Goal: Check status: Check status

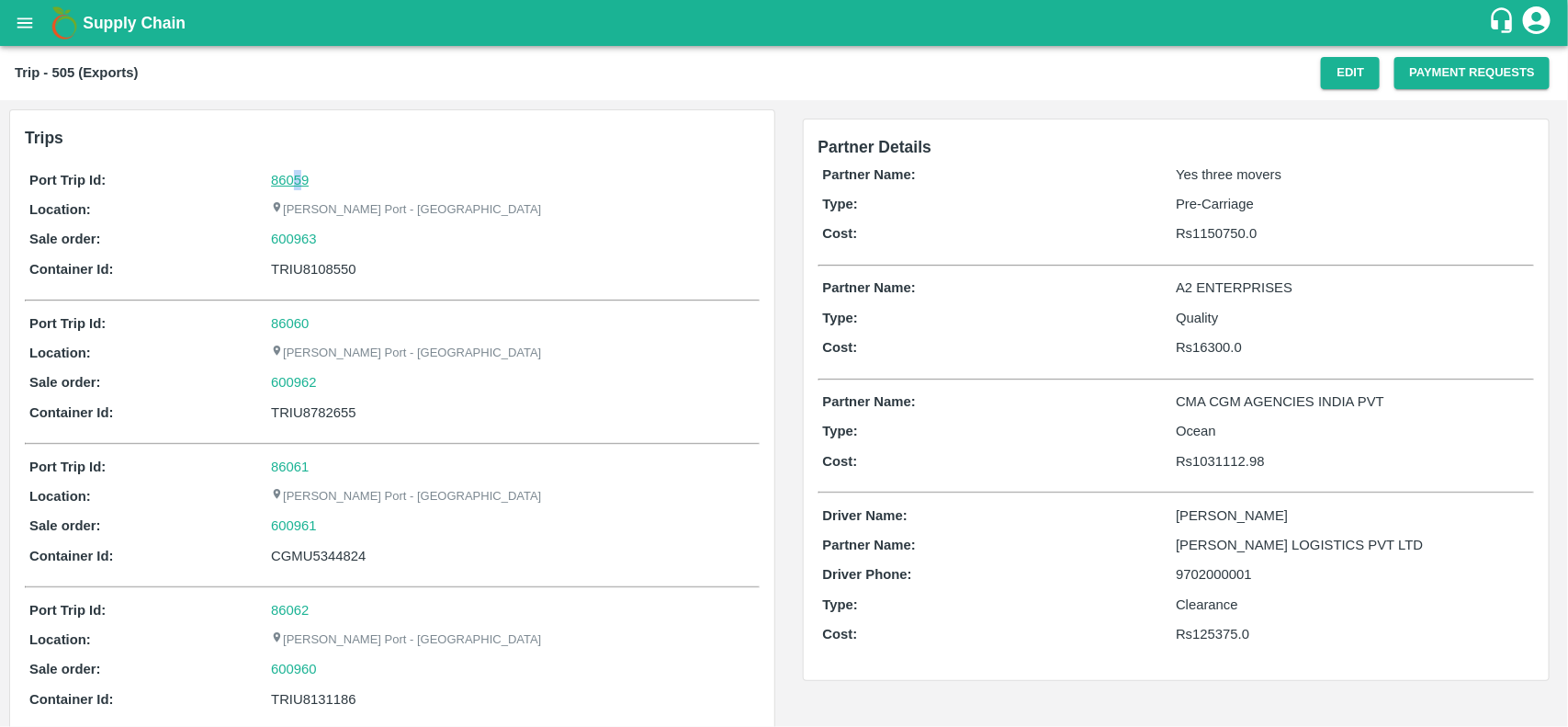
drag, startPoint x: 298, startPoint y: 186, endPoint x: 292, endPoint y: 175, distance: 12.5
click at [292, 175] on div "86059" at bounding box center [512, 180] width 483 height 20
click at [292, 175] on link "86059" at bounding box center [290, 180] width 38 height 15
click at [322, 240] on div "600963" at bounding box center [512, 238] width 483 height 20
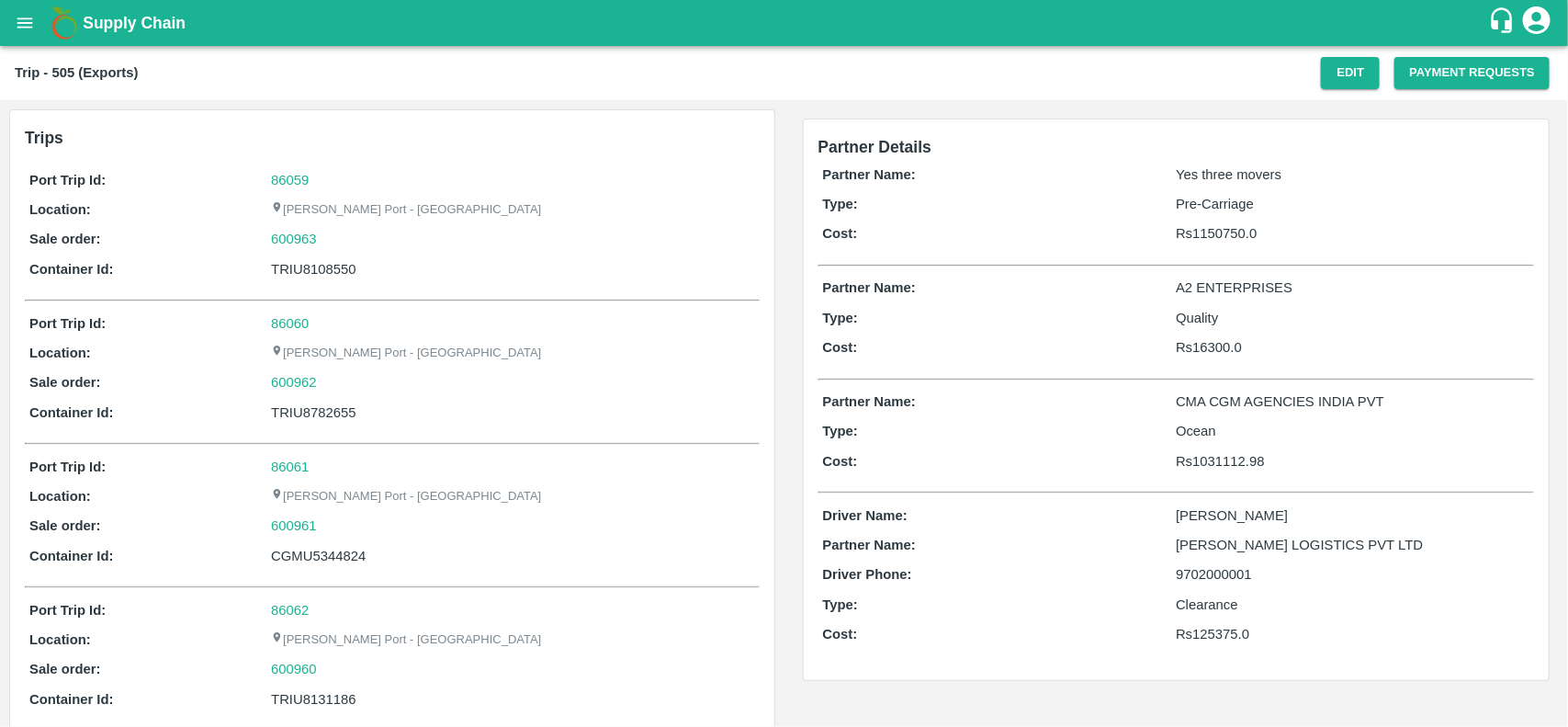
click at [322, 240] on div "600963" at bounding box center [512, 238] width 483 height 20
click at [298, 239] on link "600963" at bounding box center [294, 238] width 46 height 20
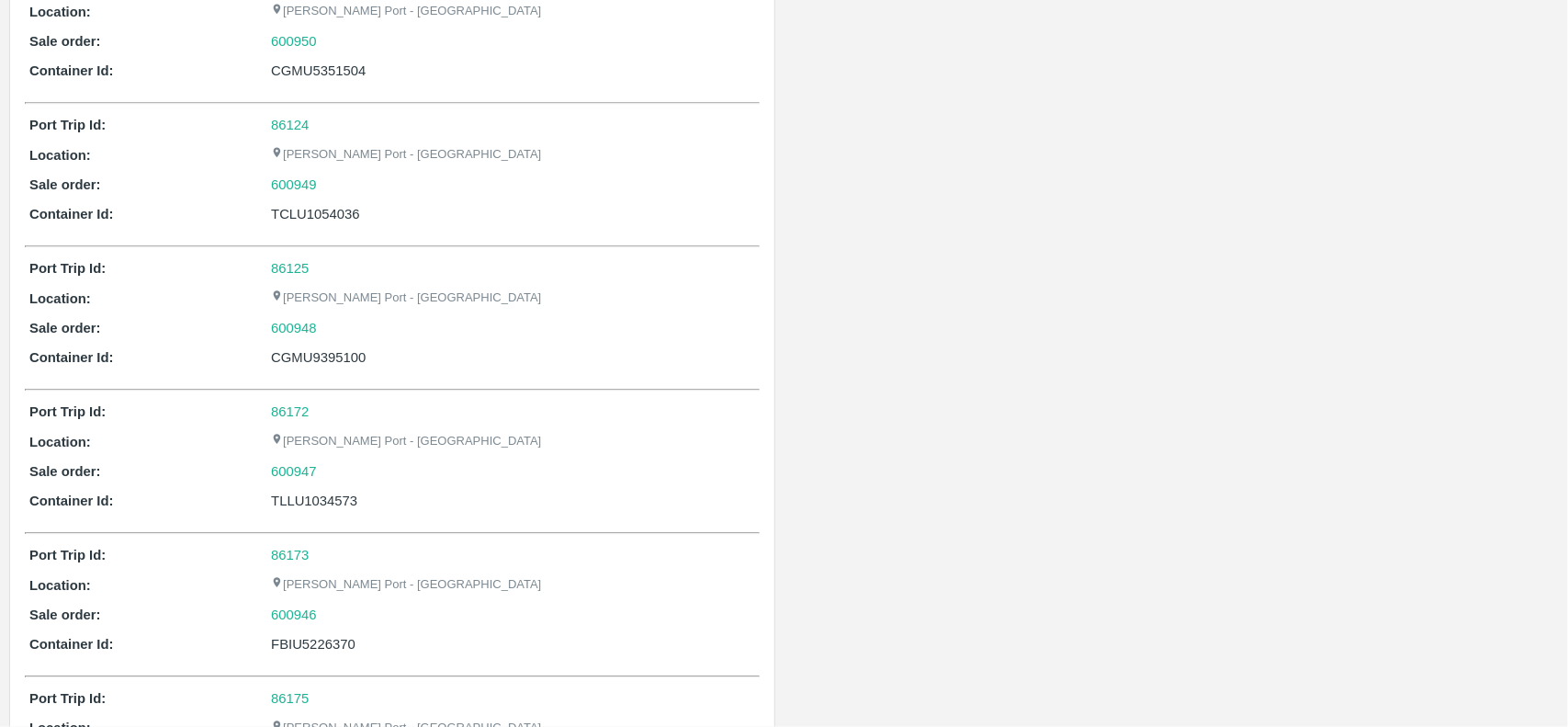
scroll to position [3049, 0]
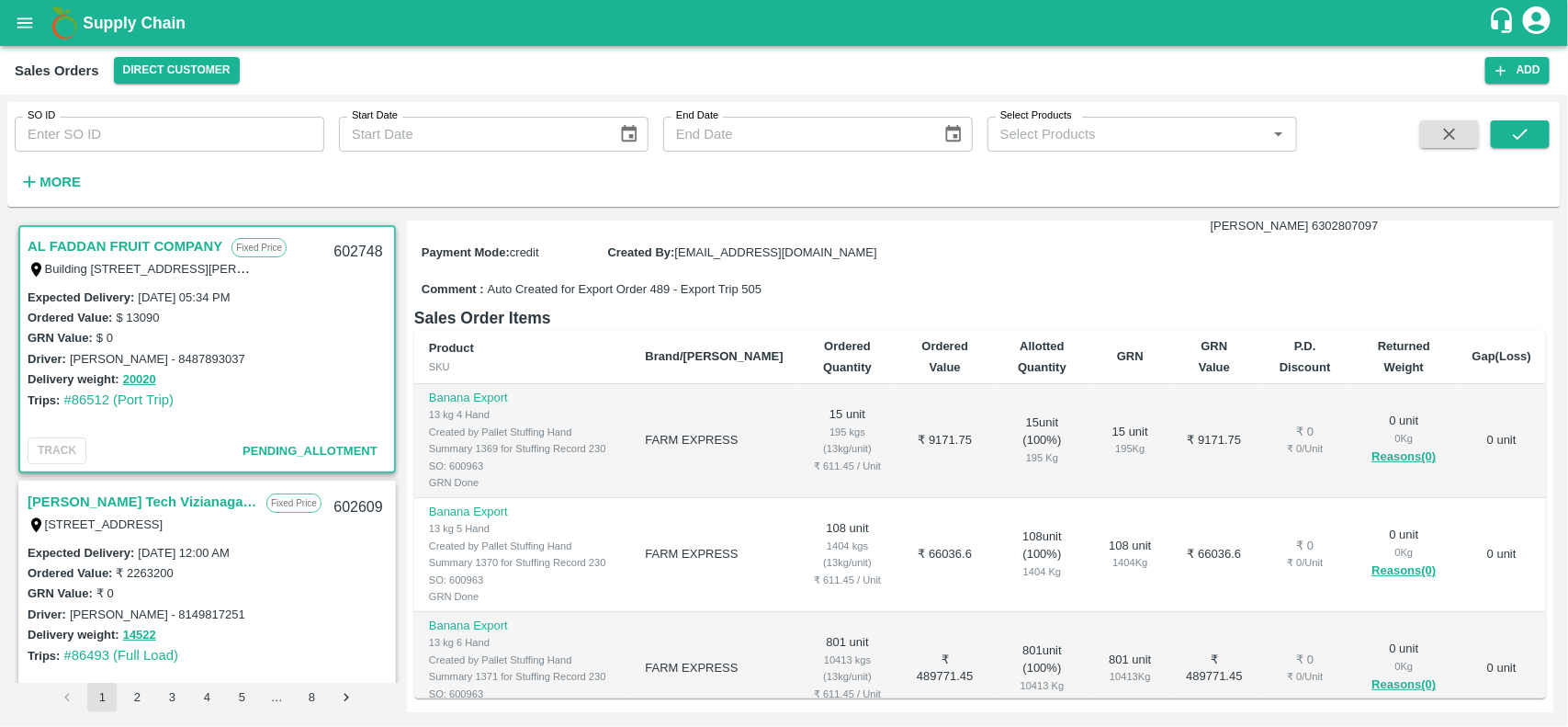
scroll to position [188, 0]
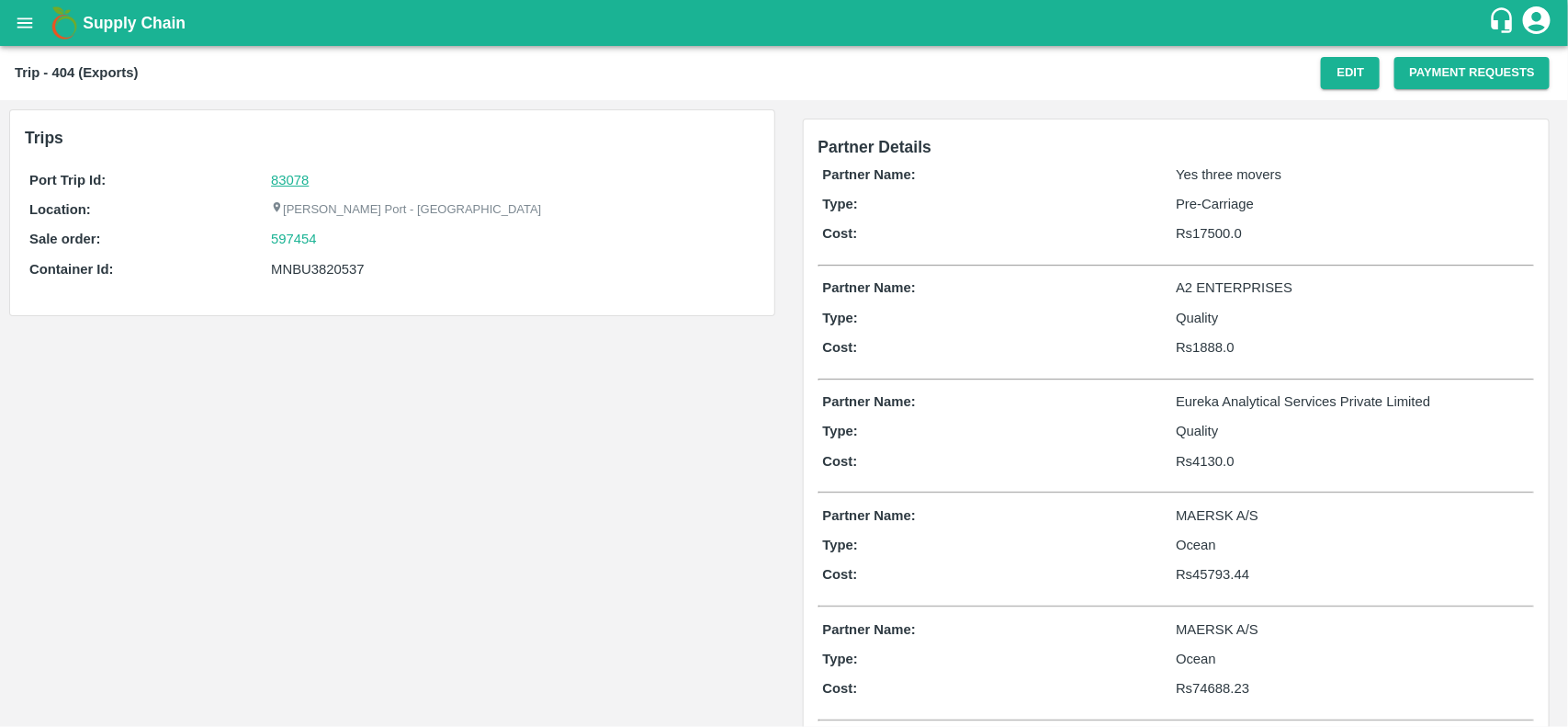
click at [297, 178] on link "83078" at bounding box center [290, 180] width 38 height 15
click at [324, 239] on div "597454" at bounding box center [512, 238] width 483 height 20
copy link "597454"
drag, startPoint x: 324, startPoint y: 239, endPoint x: 305, endPoint y: 241, distance: 19.1
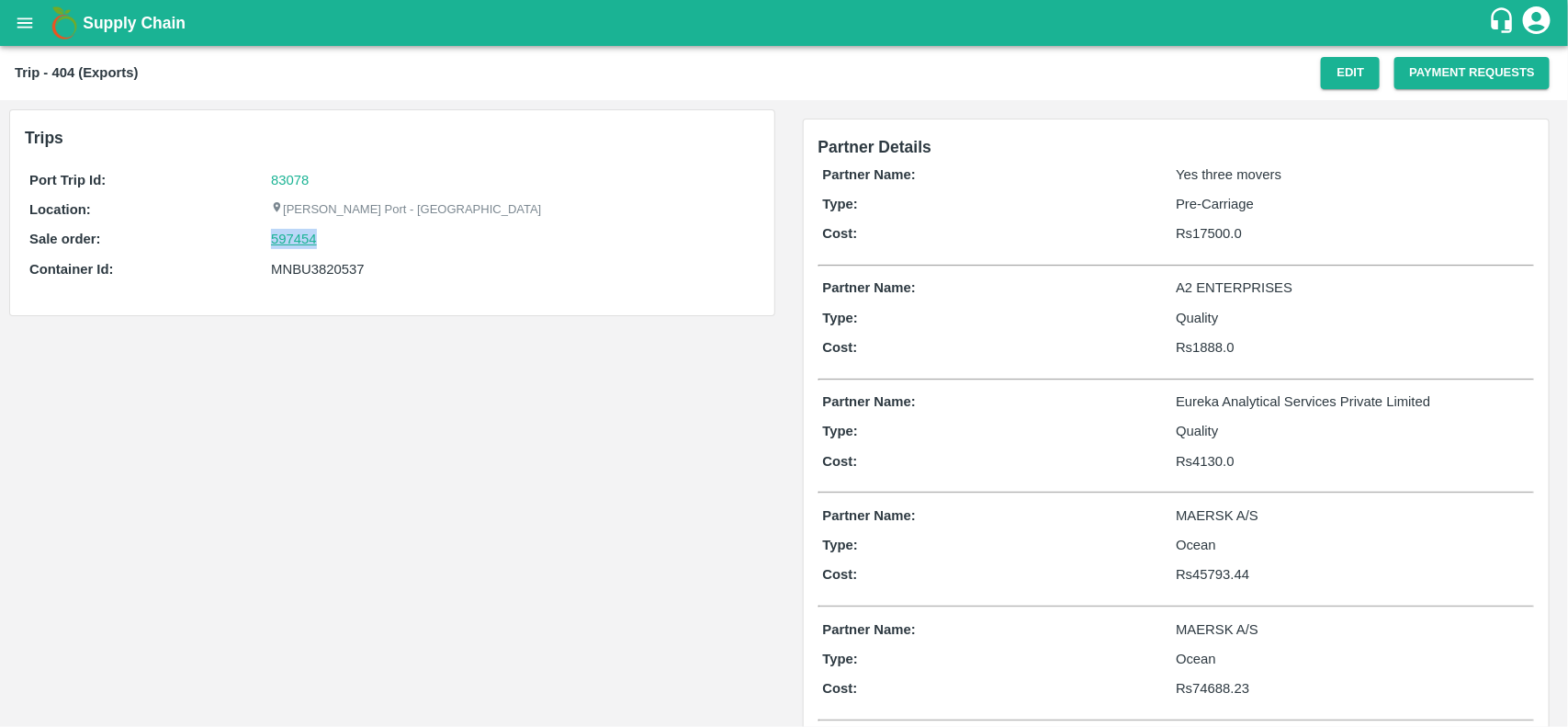
click at [305, 241] on div "597454" at bounding box center [512, 238] width 483 height 20
click at [305, 241] on link "597454" at bounding box center [294, 238] width 46 height 20
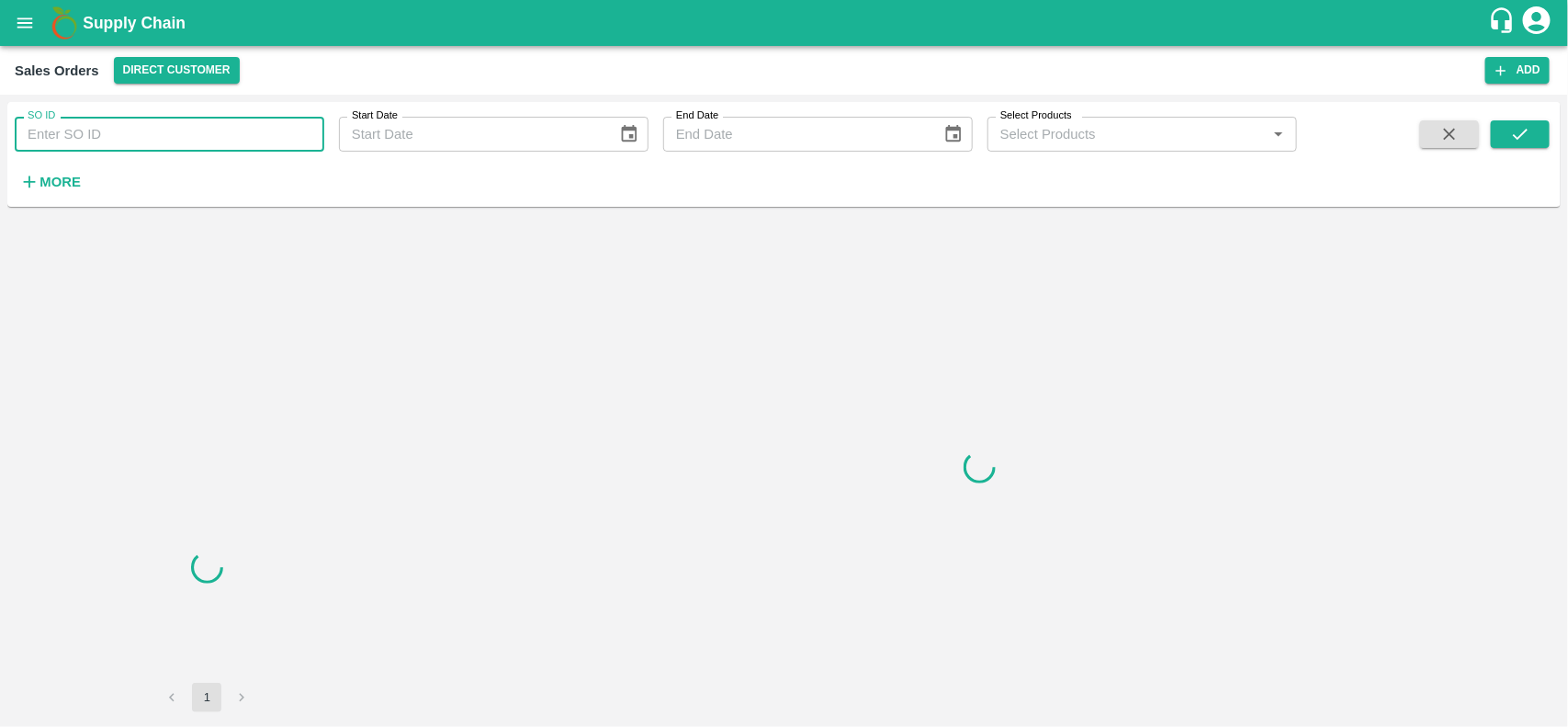
click at [131, 121] on input "SO ID" at bounding box center [169, 134] width 309 height 35
paste input "597454"
click at [131, 121] on input "597454" at bounding box center [169, 134] width 309 height 35
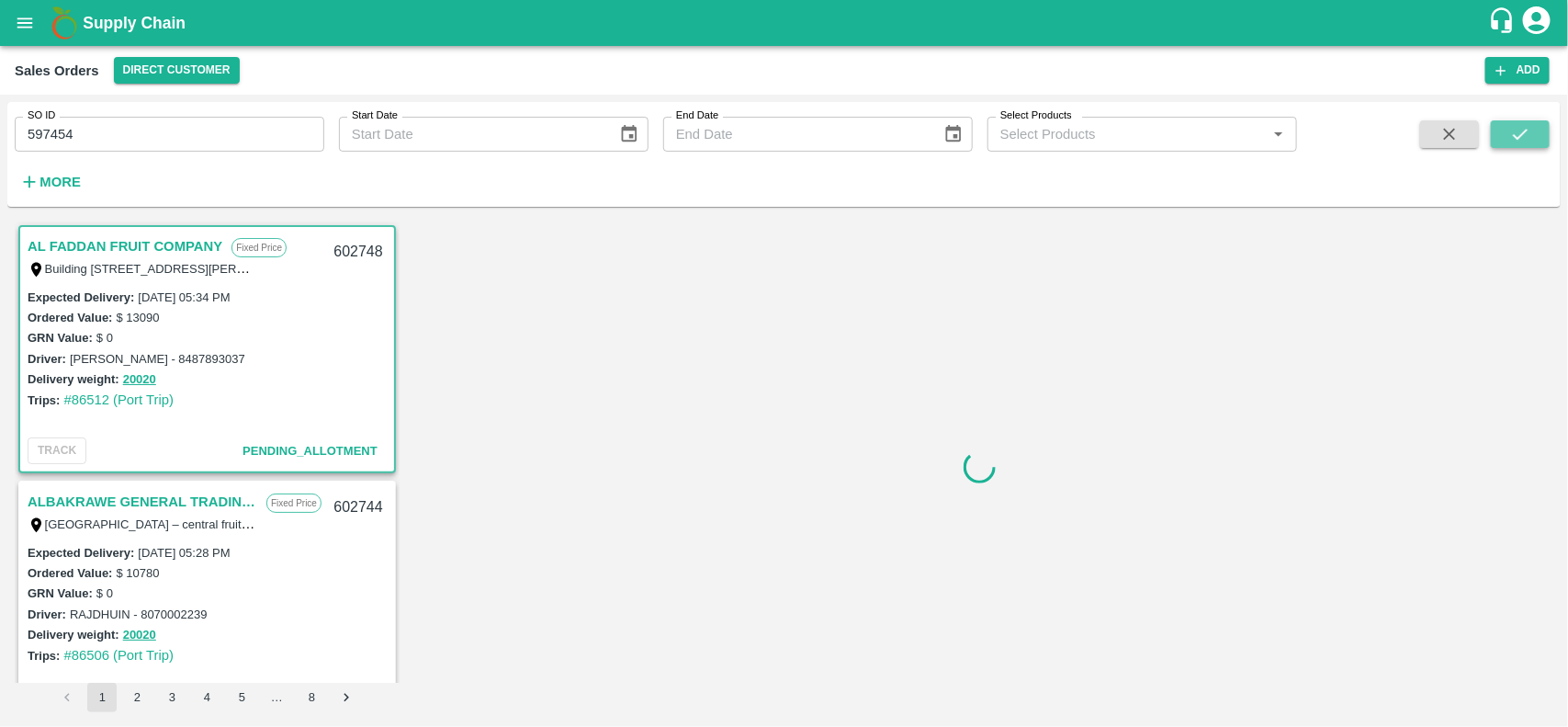
click at [1512, 132] on icon "submit" at bounding box center [1520, 134] width 20 height 20
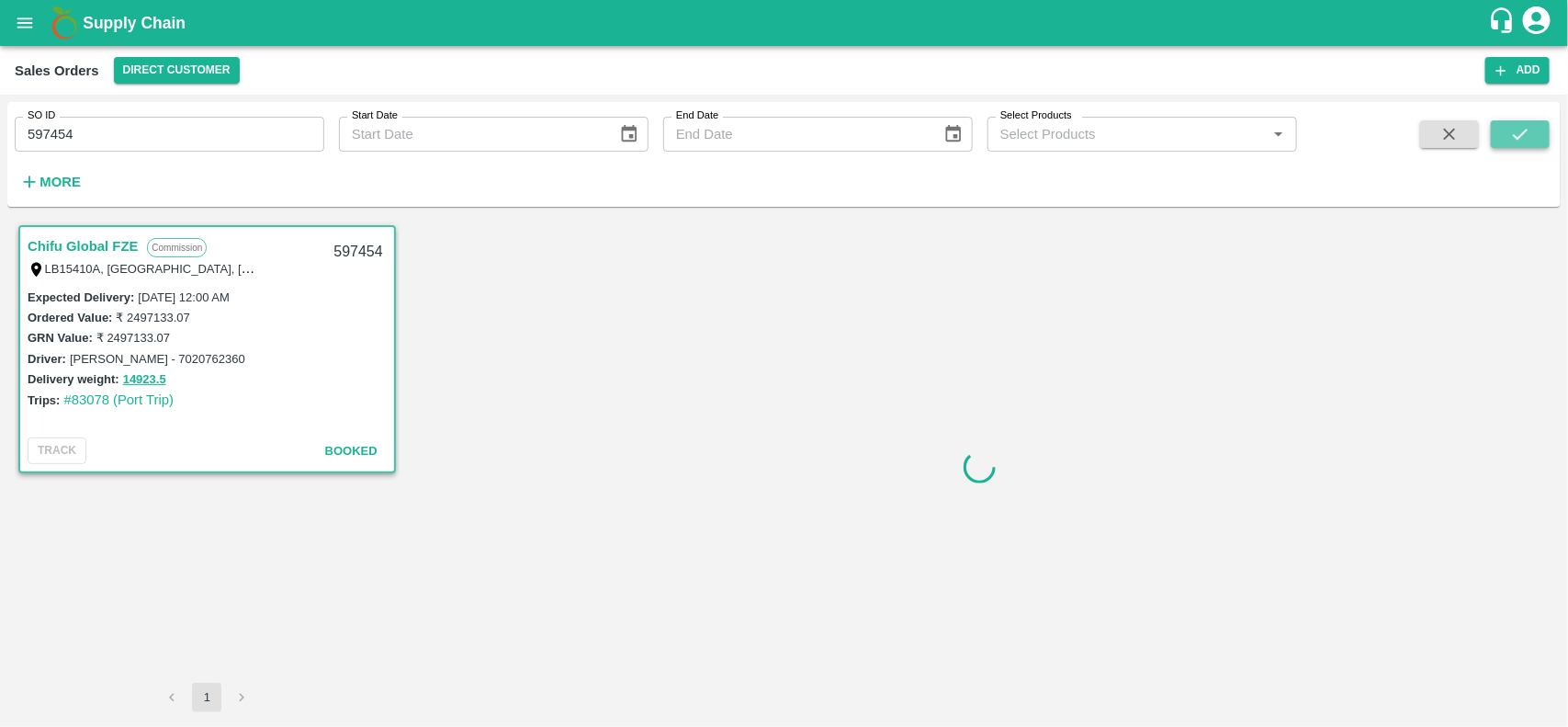
click at [1512, 132] on icon "submit" at bounding box center [1520, 134] width 20 height 20
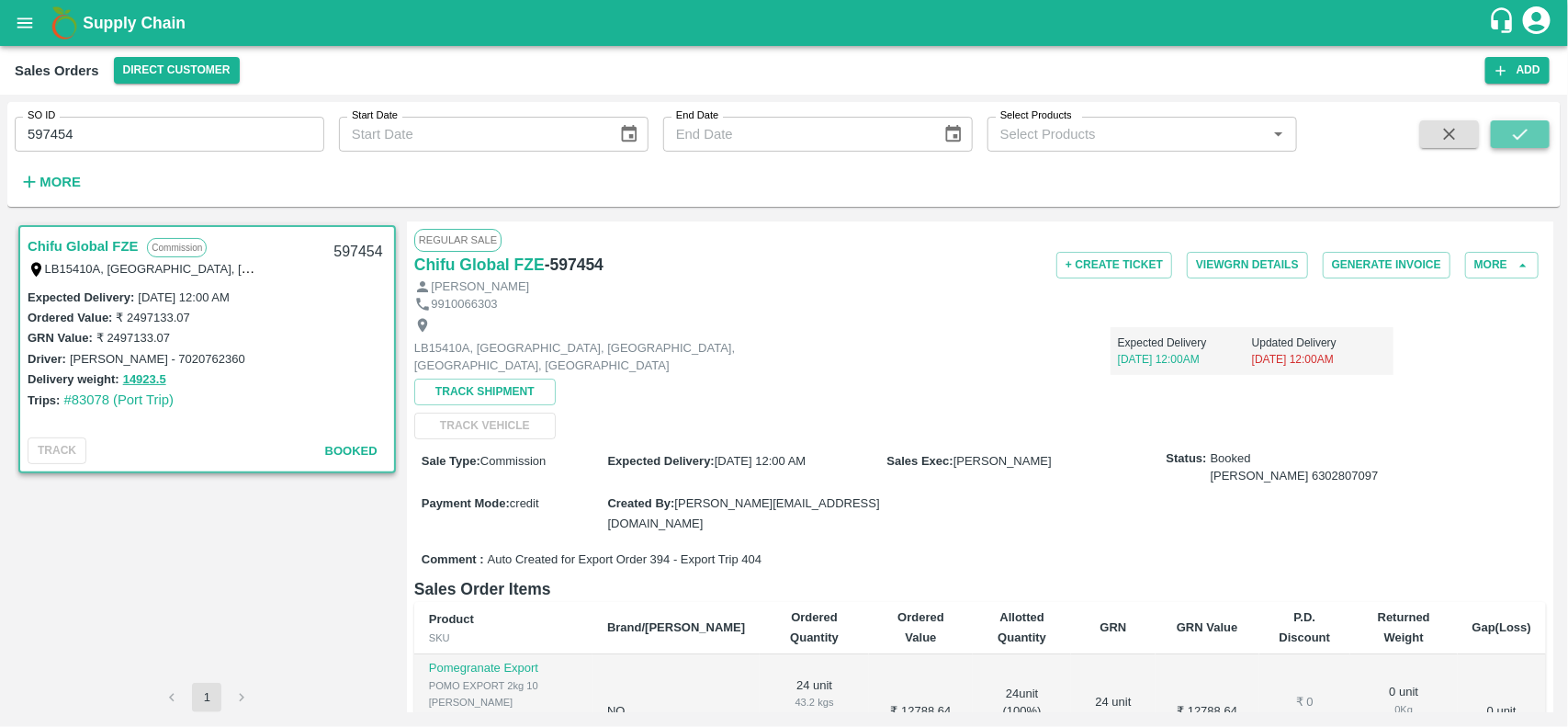
click at [1513, 131] on icon "submit" at bounding box center [1520, 134] width 20 height 20
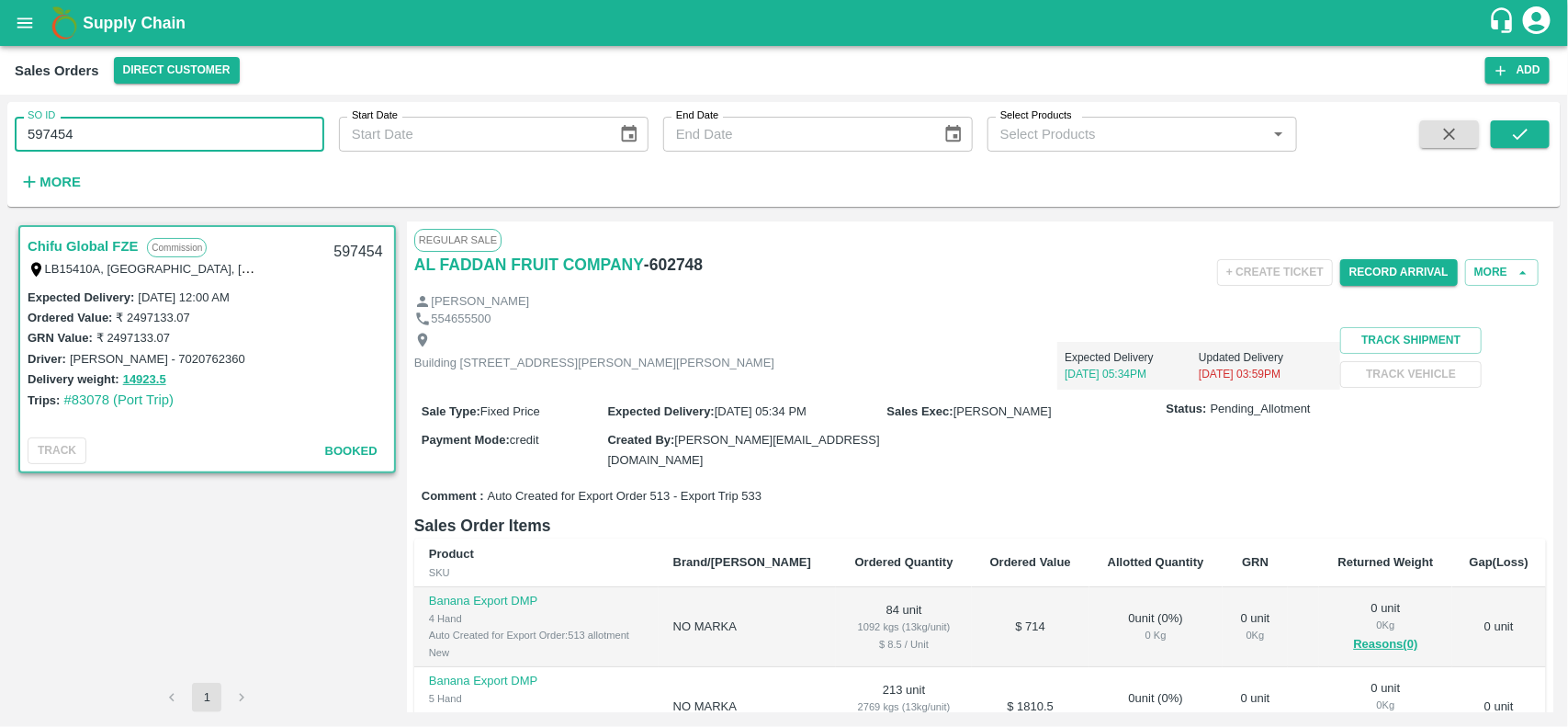
click at [195, 149] on input "597454" at bounding box center [169, 134] width 309 height 35
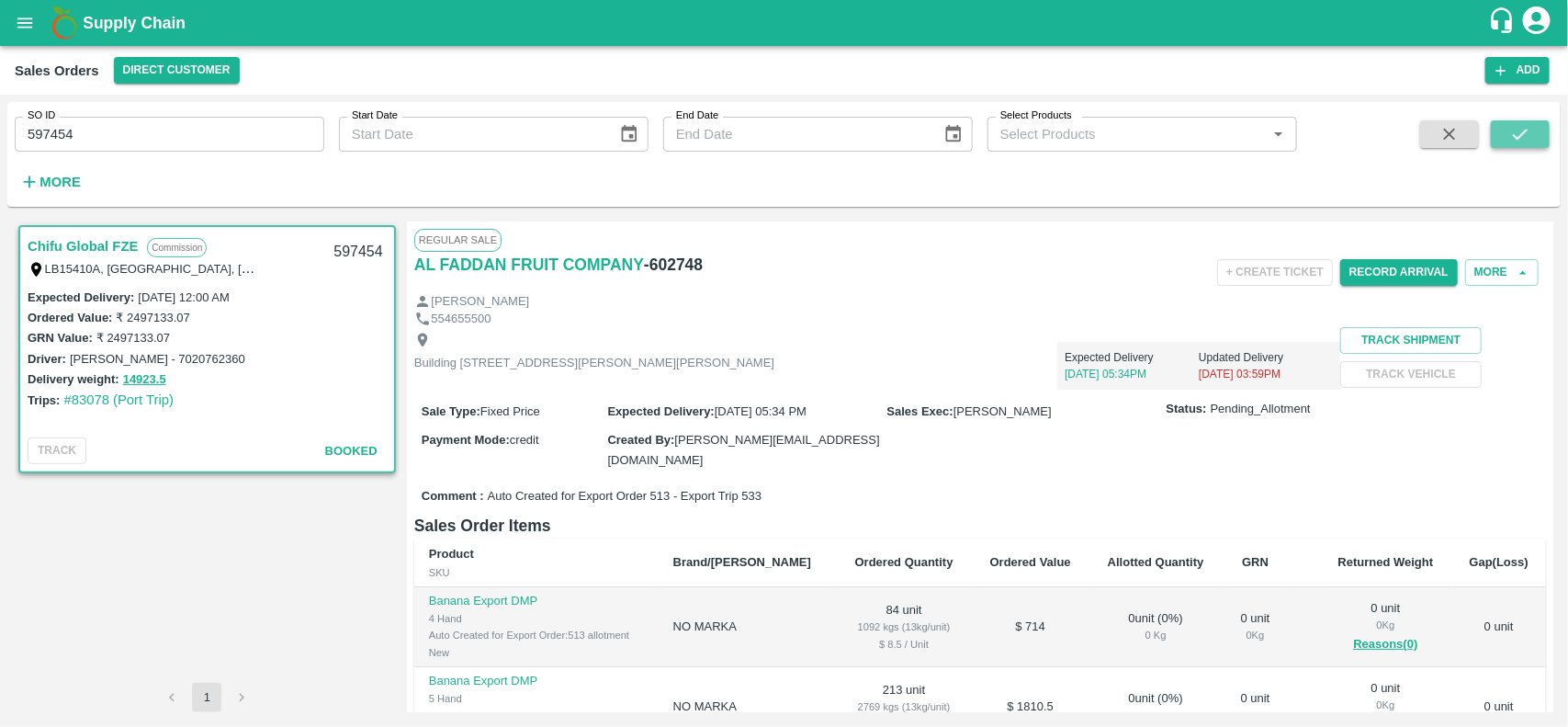
click at [1513, 136] on icon "submit" at bounding box center [1520, 134] width 20 height 20
click at [263, 129] on input "597454" at bounding box center [169, 134] width 309 height 35
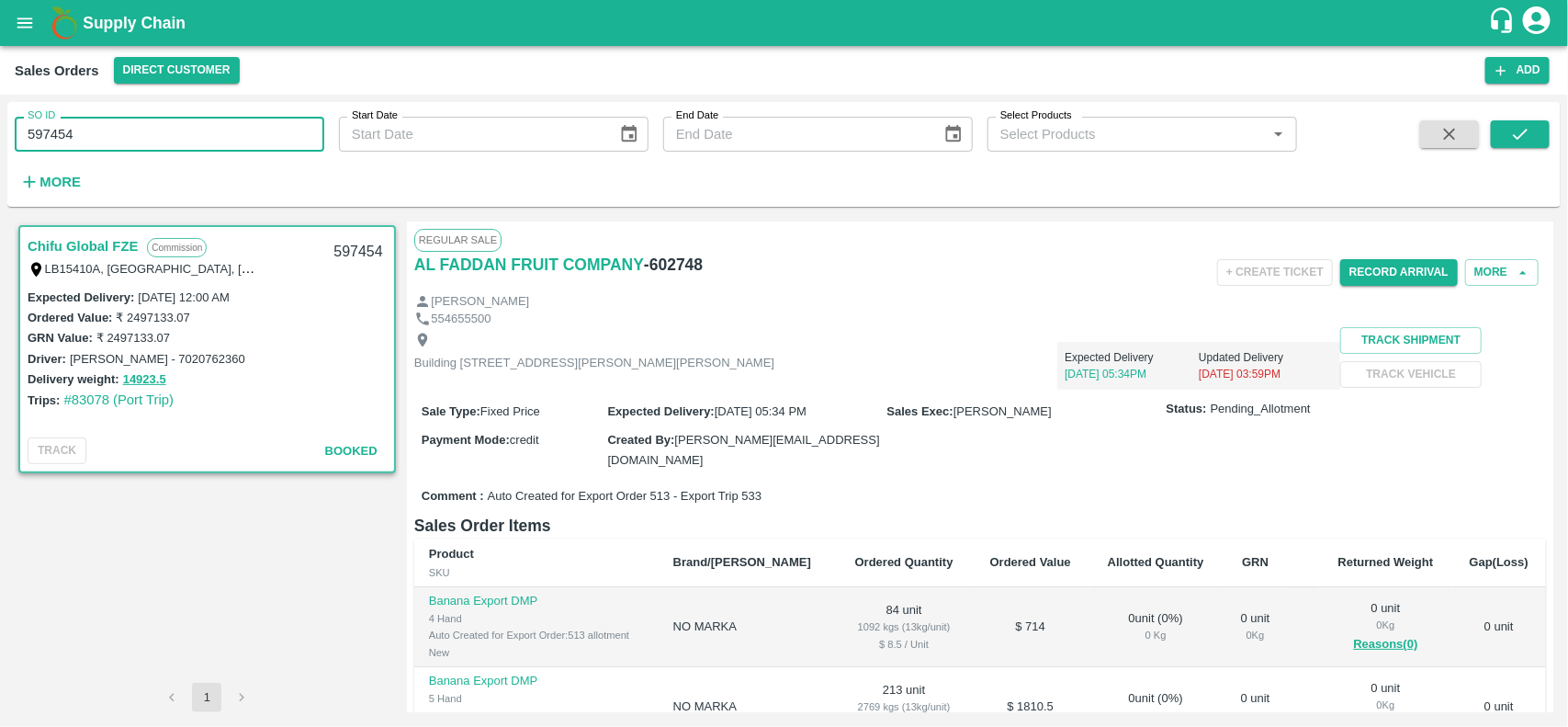
click at [263, 129] on input "597454" at bounding box center [169, 134] width 309 height 35
type input "597454"
paste input "text"
type input "597454"
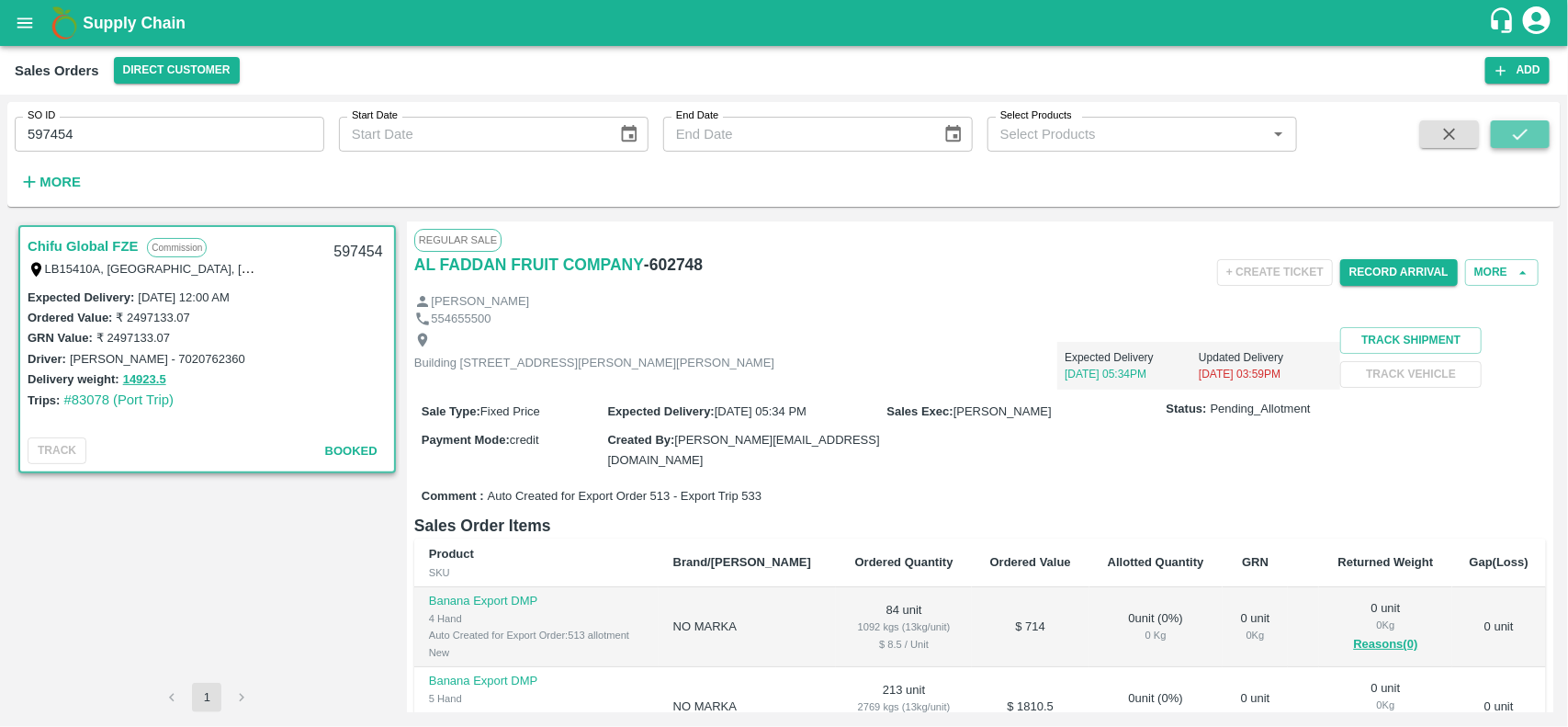
click at [1538, 129] on button "submit" at bounding box center [1519, 135] width 59 height 28
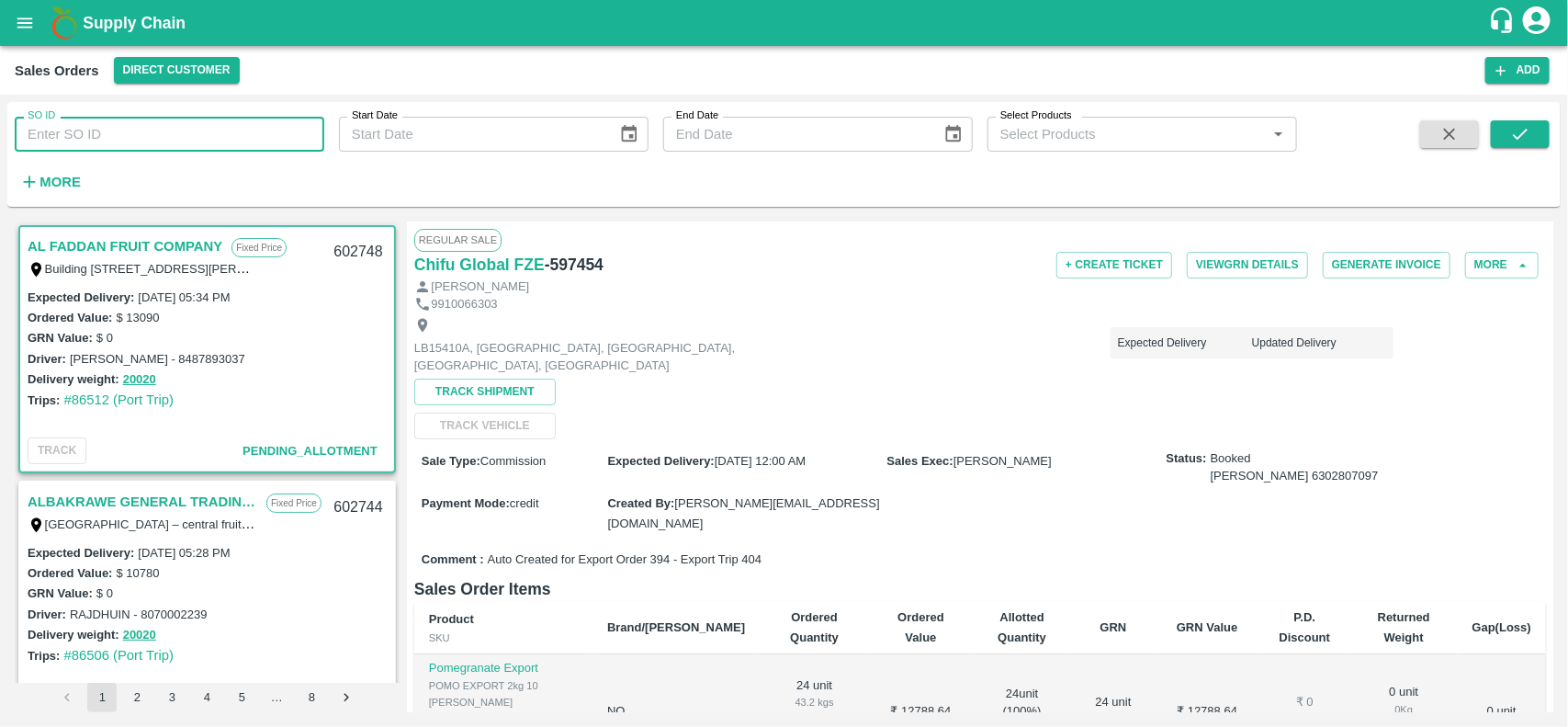
click at [122, 126] on input "SO ID" at bounding box center [169, 134] width 309 height 35
paste input "597454"
click at [122, 126] on input "597454" at bounding box center [169, 134] width 309 height 35
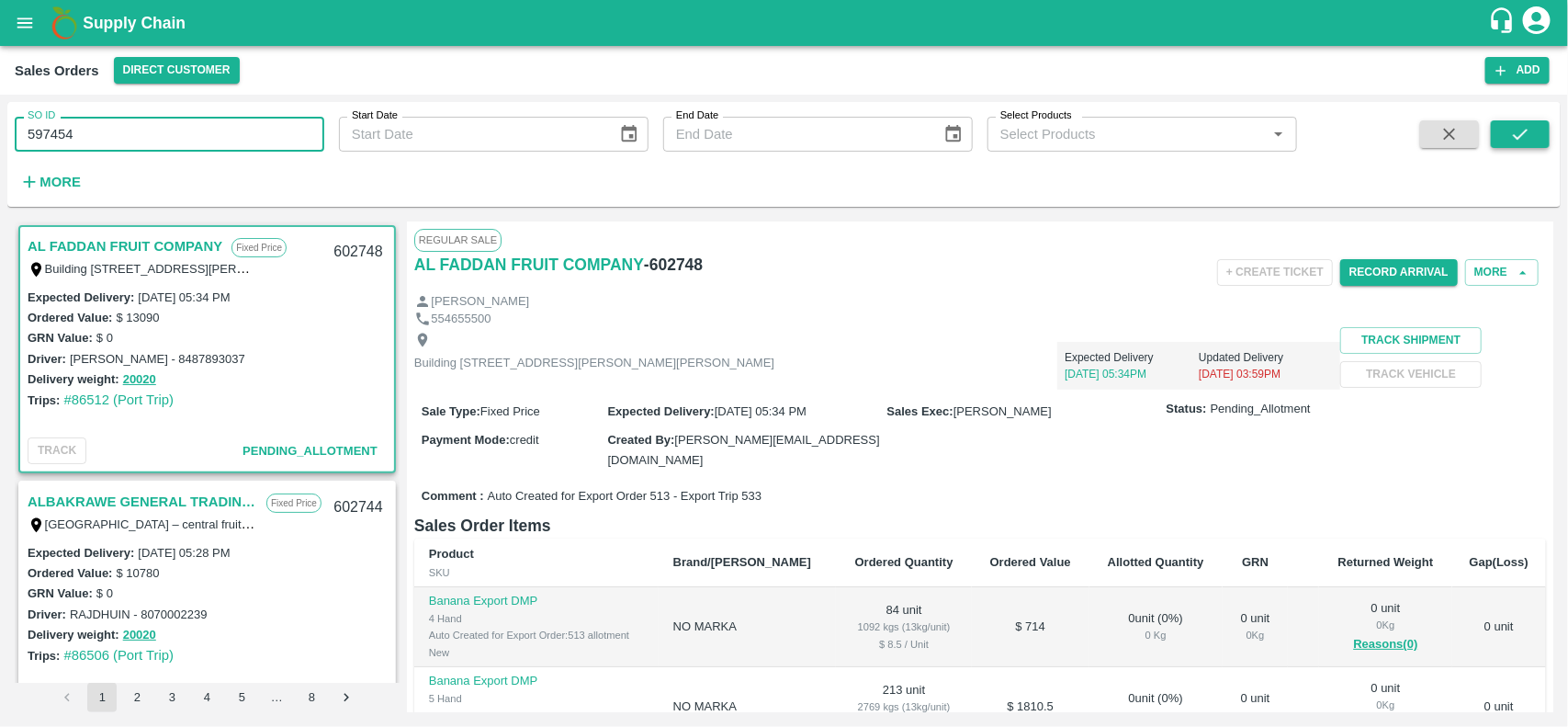
type input "597454"
click at [1524, 129] on icon "submit" at bounding box center [1520, 134] width 20 height 20
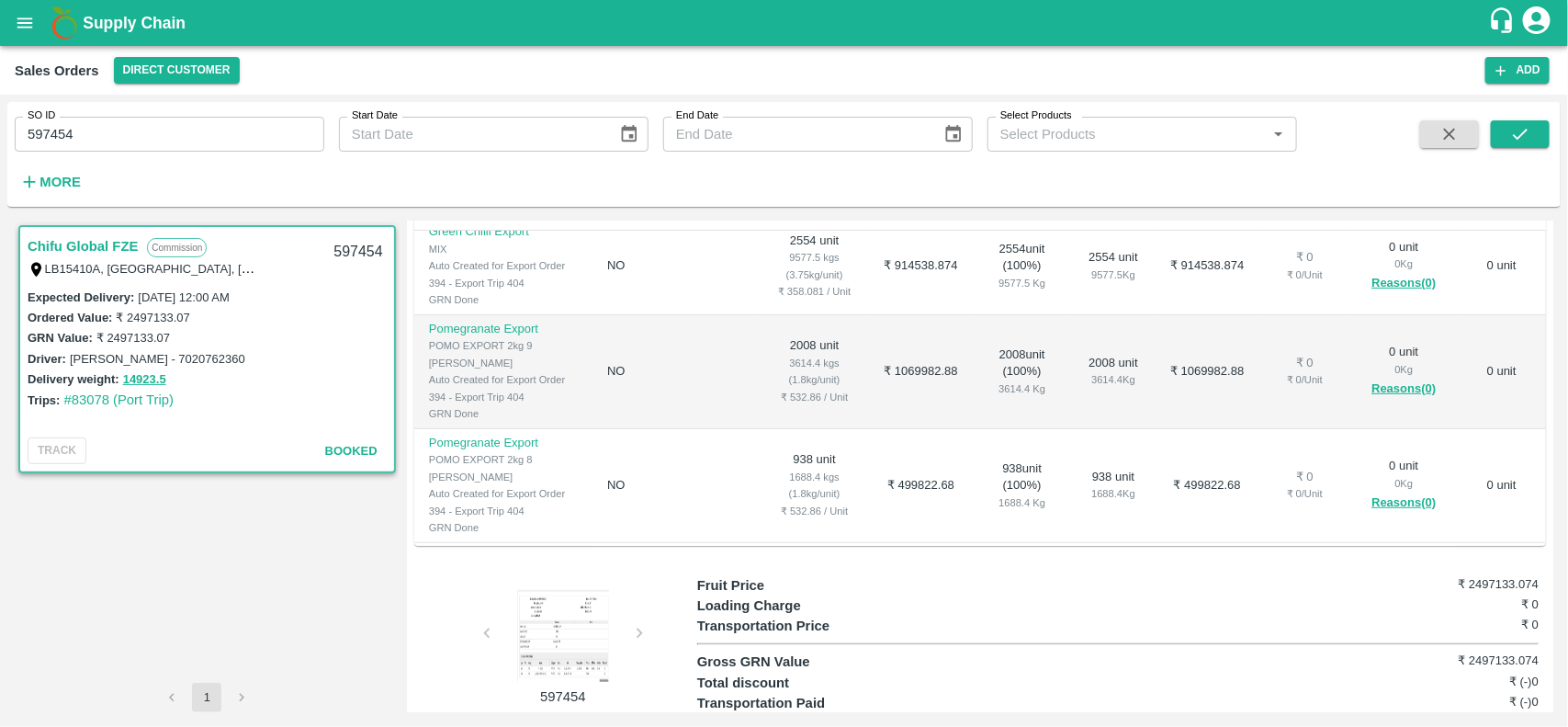
scroll to position [425, 0]
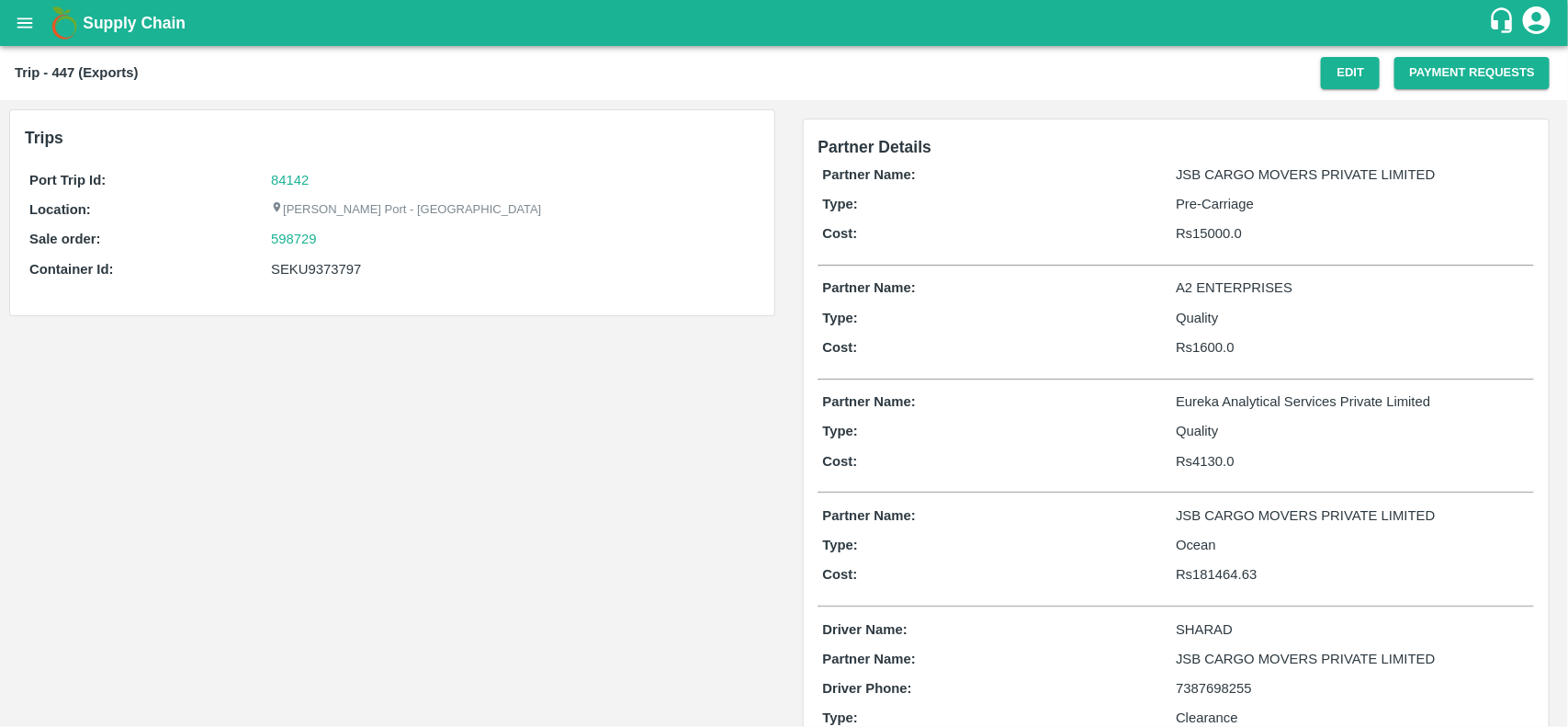
click at [338, 239] on div "598729" at bounding box center [512, 238] width 483 height 20
copy link
click at [338, 239] on div "598729" at bounding box center [512, 238] width 483 height 20
copy link "598729"
click at [338, 239] on div "598729" at bounding box center [512, 238] width 483 height 20
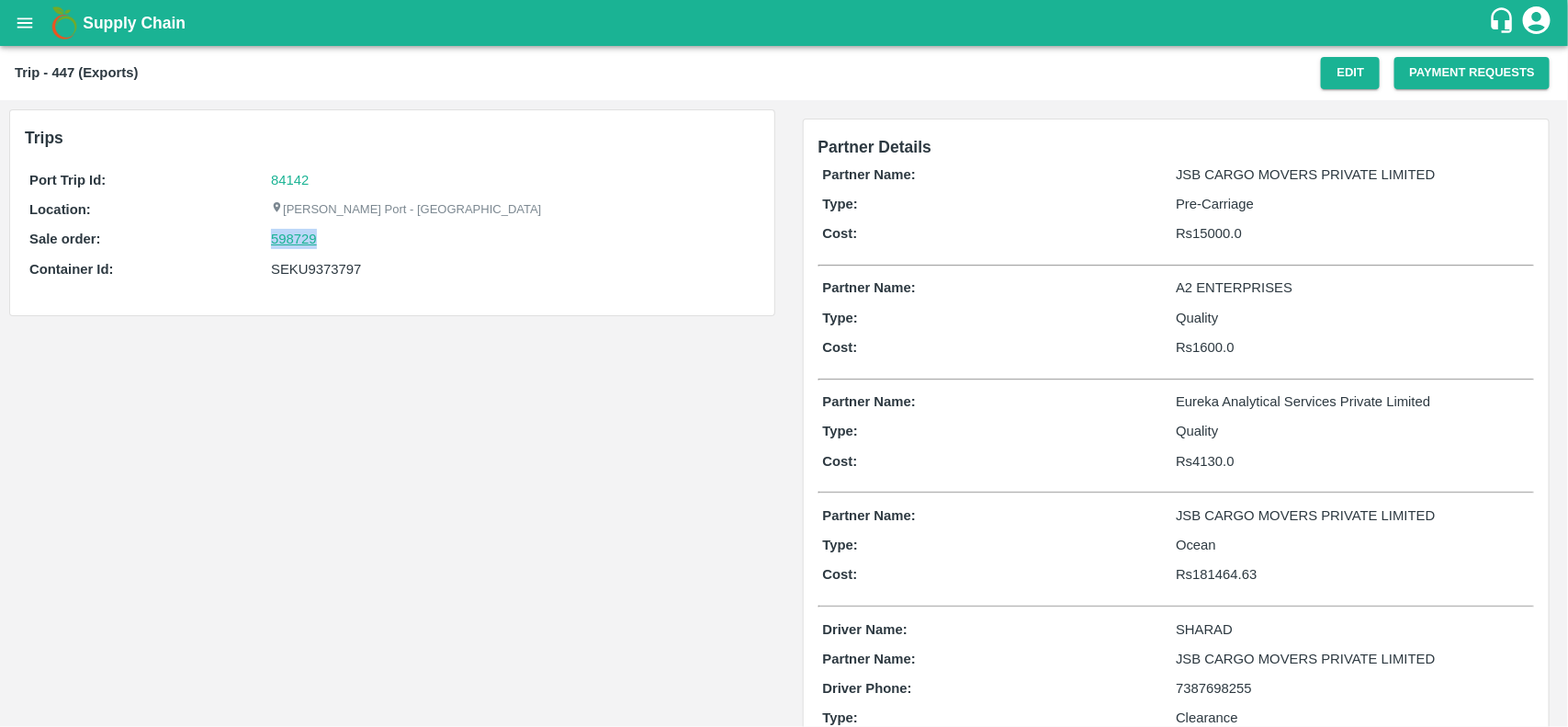
click at [281, 240] on link "598729" at bounding box center [294, 238] width 46 height 20
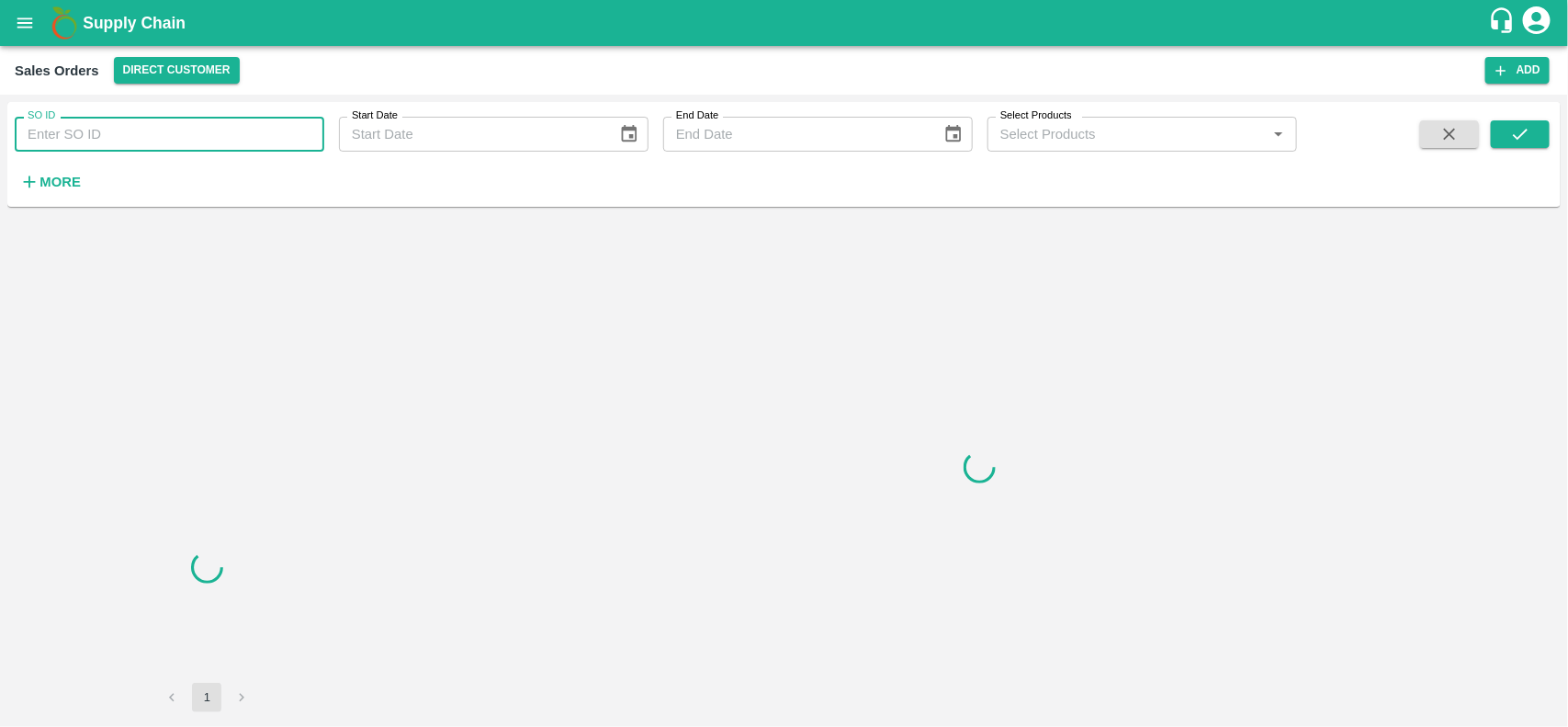
click at [117, 141] on input "SO ID" at bounding box center [169, 134] width 309 height 35
paste input "598729"
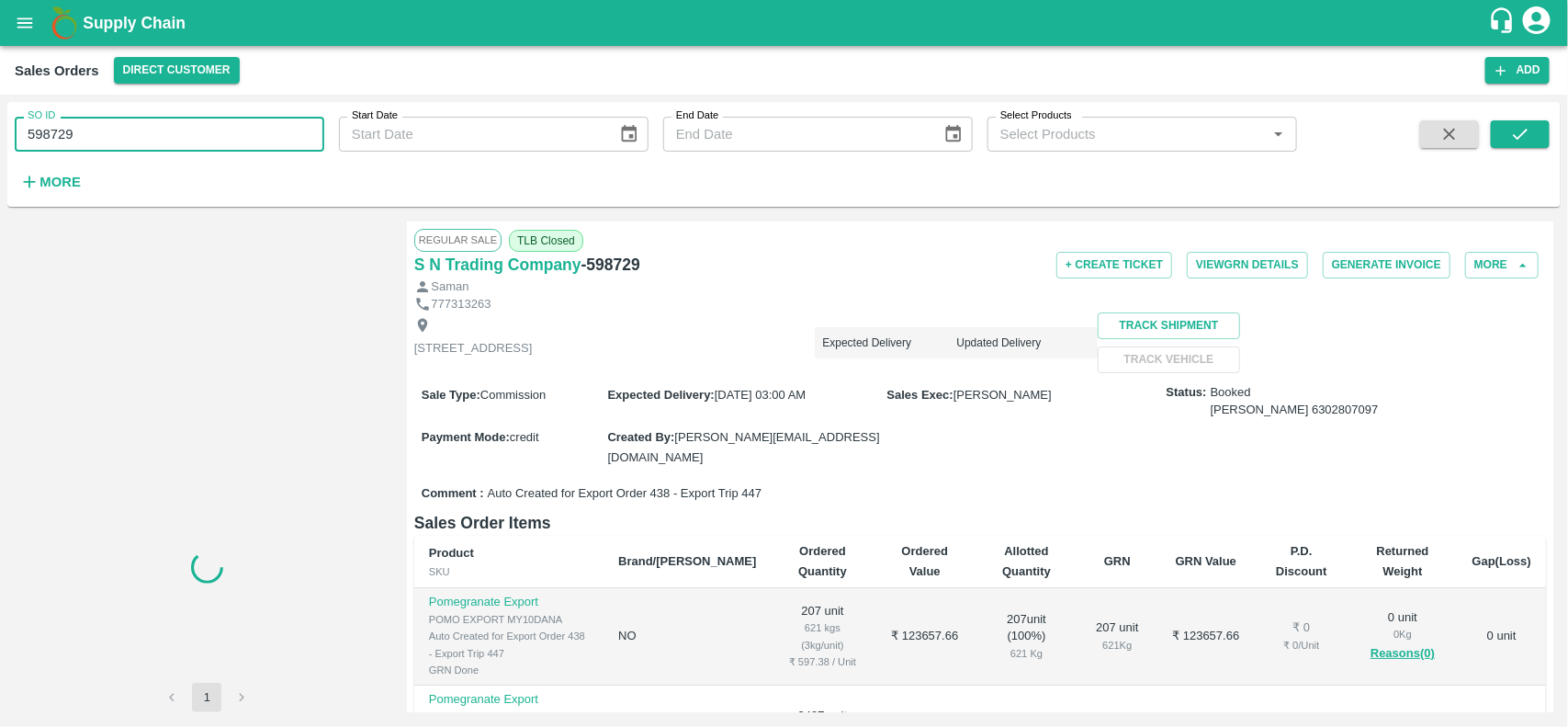
click at [117, 141] on input "598729" at bounding box center [169, 134] width 309 height 35
type input "598729"
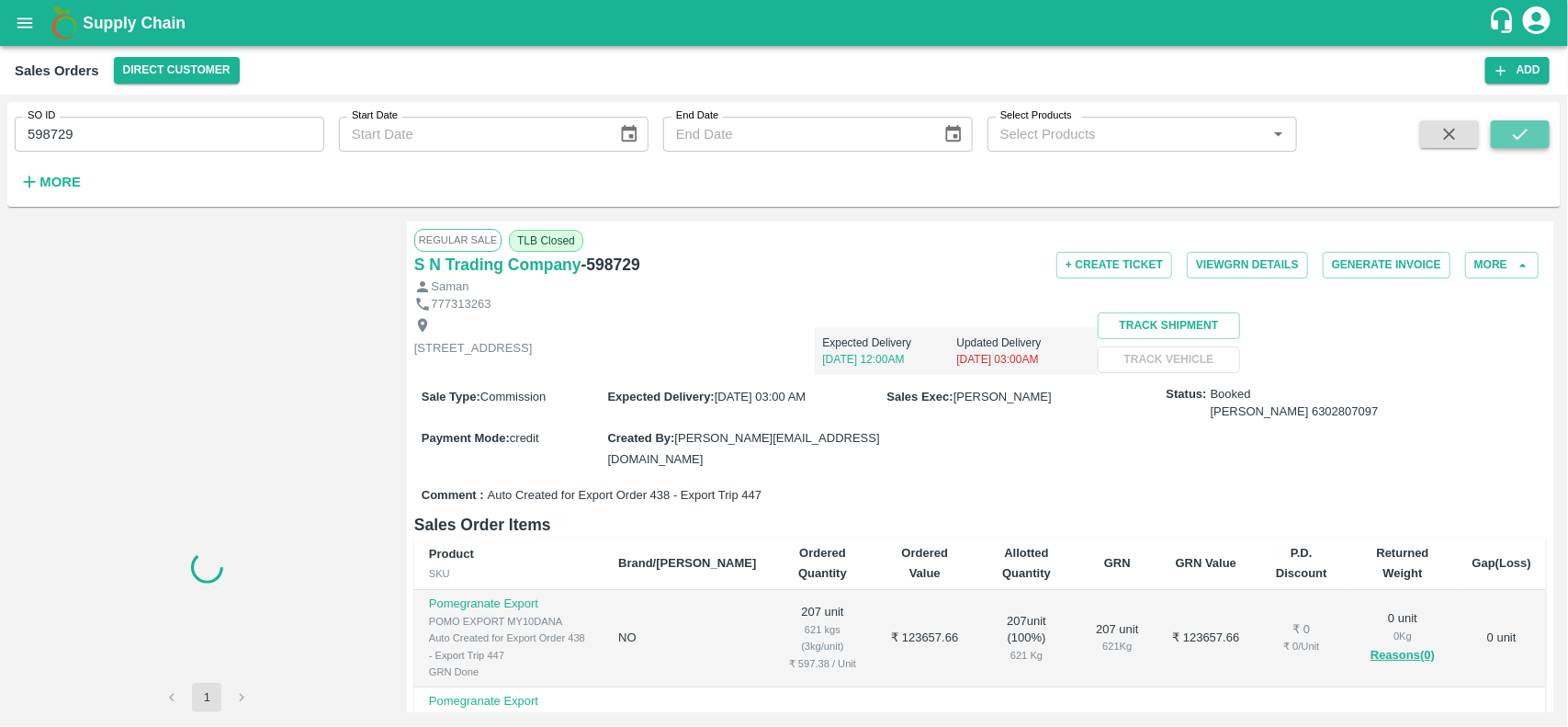
click at [1522, 132] on icon "submit" at bounding box center [1520, 134] width 20 height 20
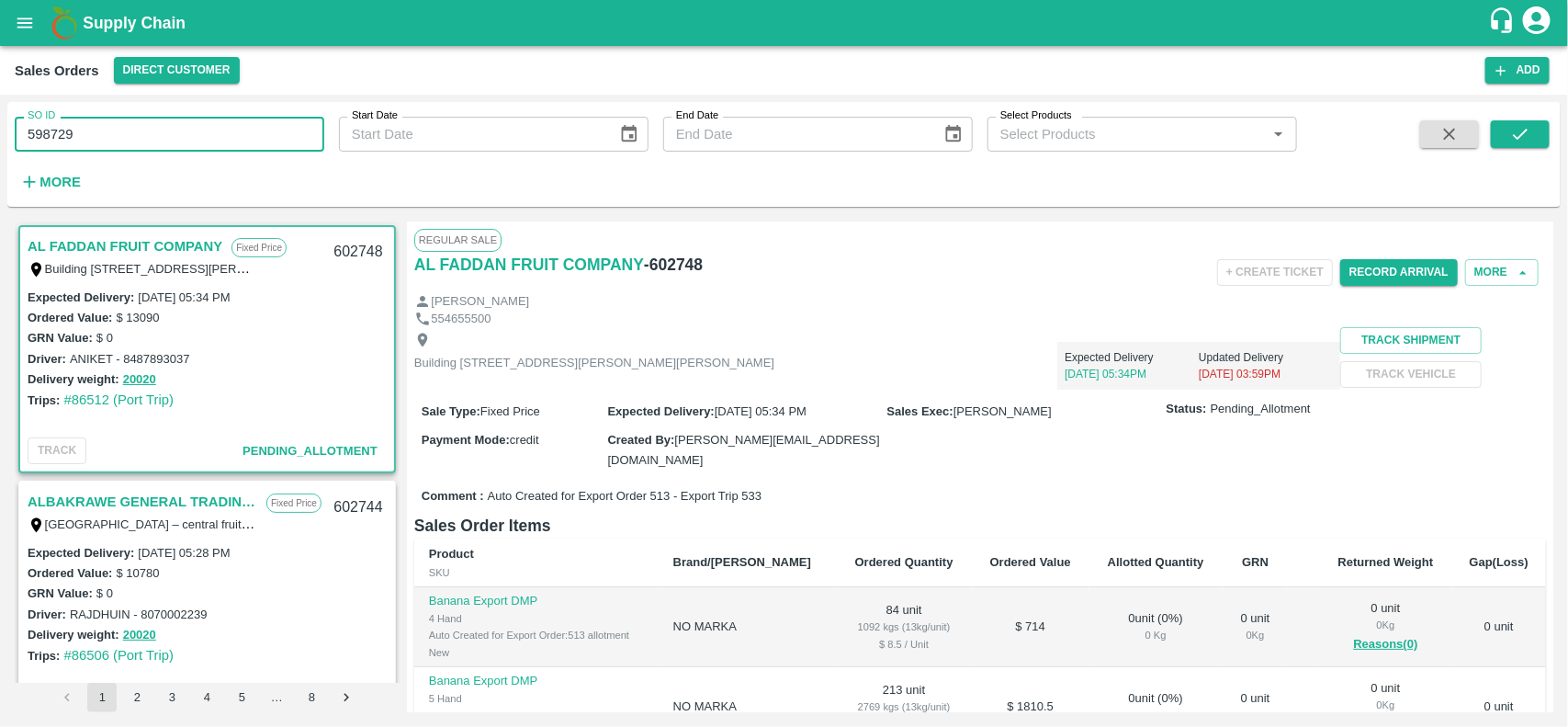
click at [207, 136] on input "598729" at bounding box center [169, 134] width 309 height 35
type input "598729"
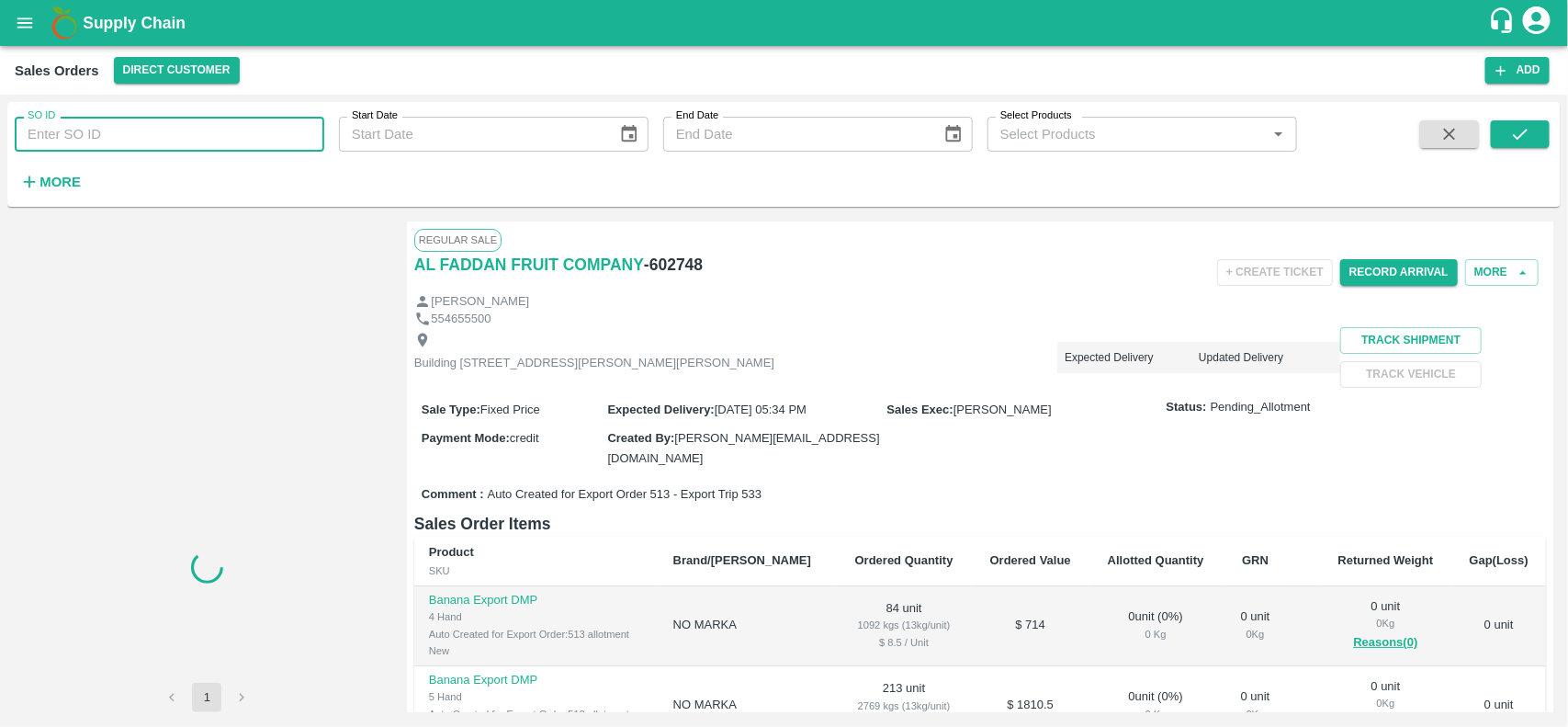
click at [112, 149] on input "SO ID" at bounding box center [169, 134] width 309 height 35
paste input "598729"
click at [112, 149] on input "SO ID" at bounding box center [169, 134] width 309 height 35
type input "598729"
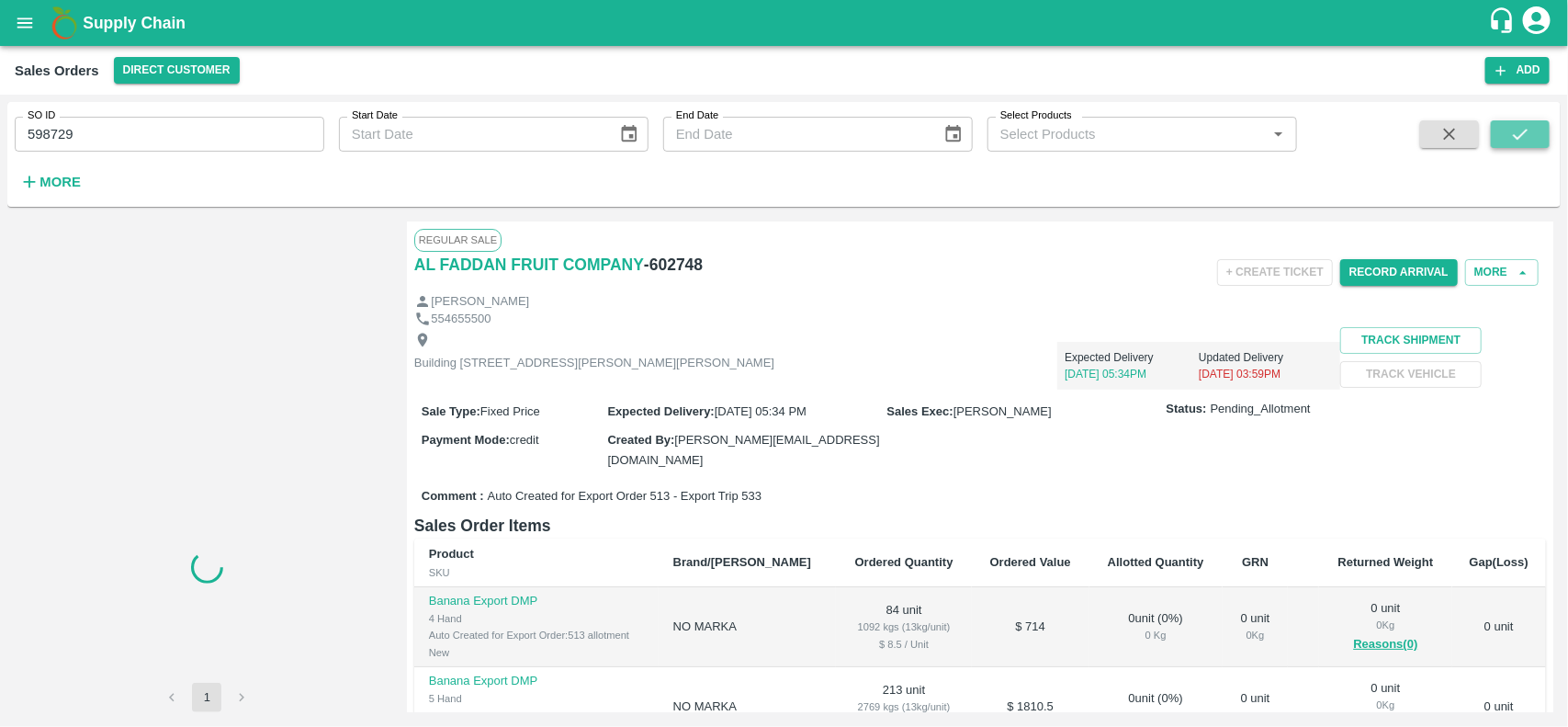
click at [1534, 141] on button "submit" at bounding box center [1519, 135] width 59 height 28
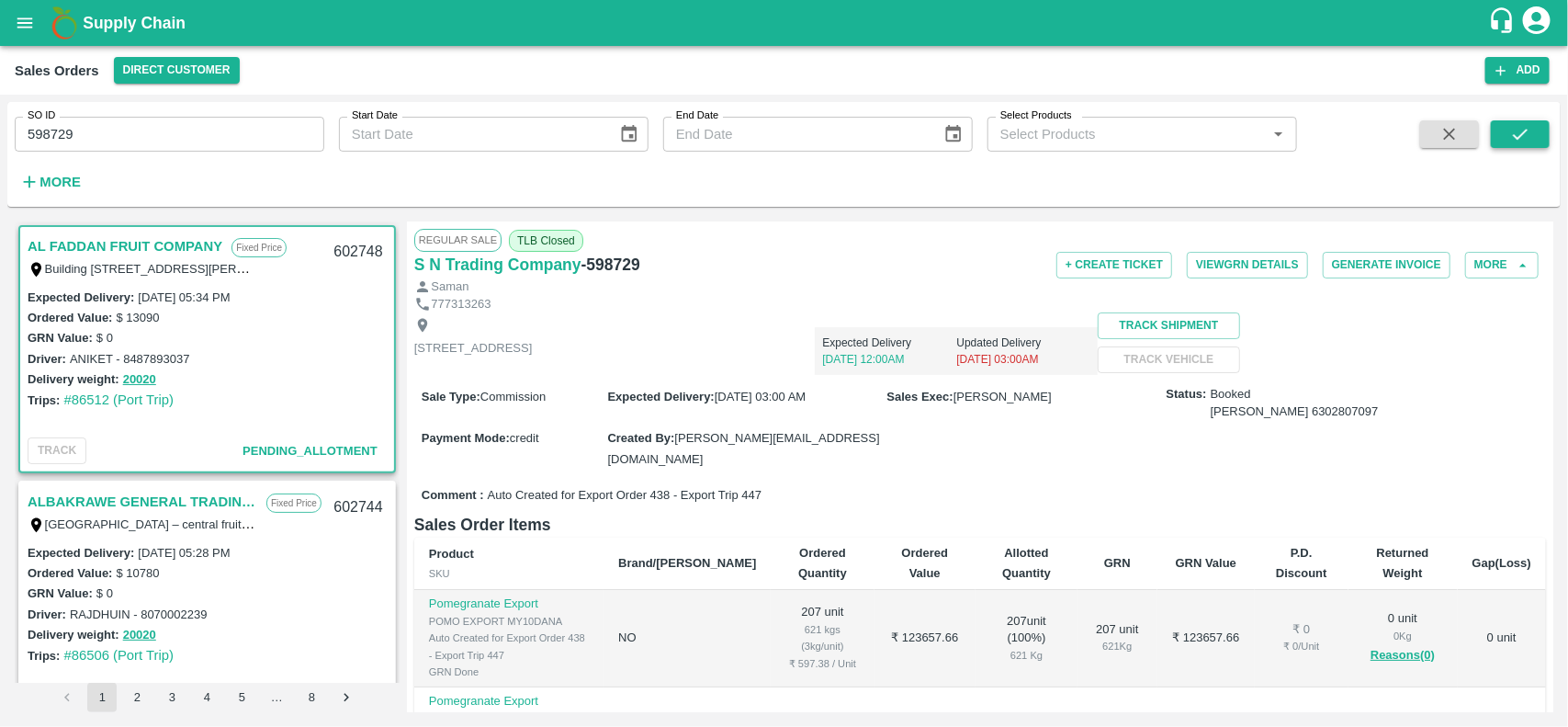
click at [1534, 141] on button "submit" at bounding box center [1519, 135] width 59 height 28
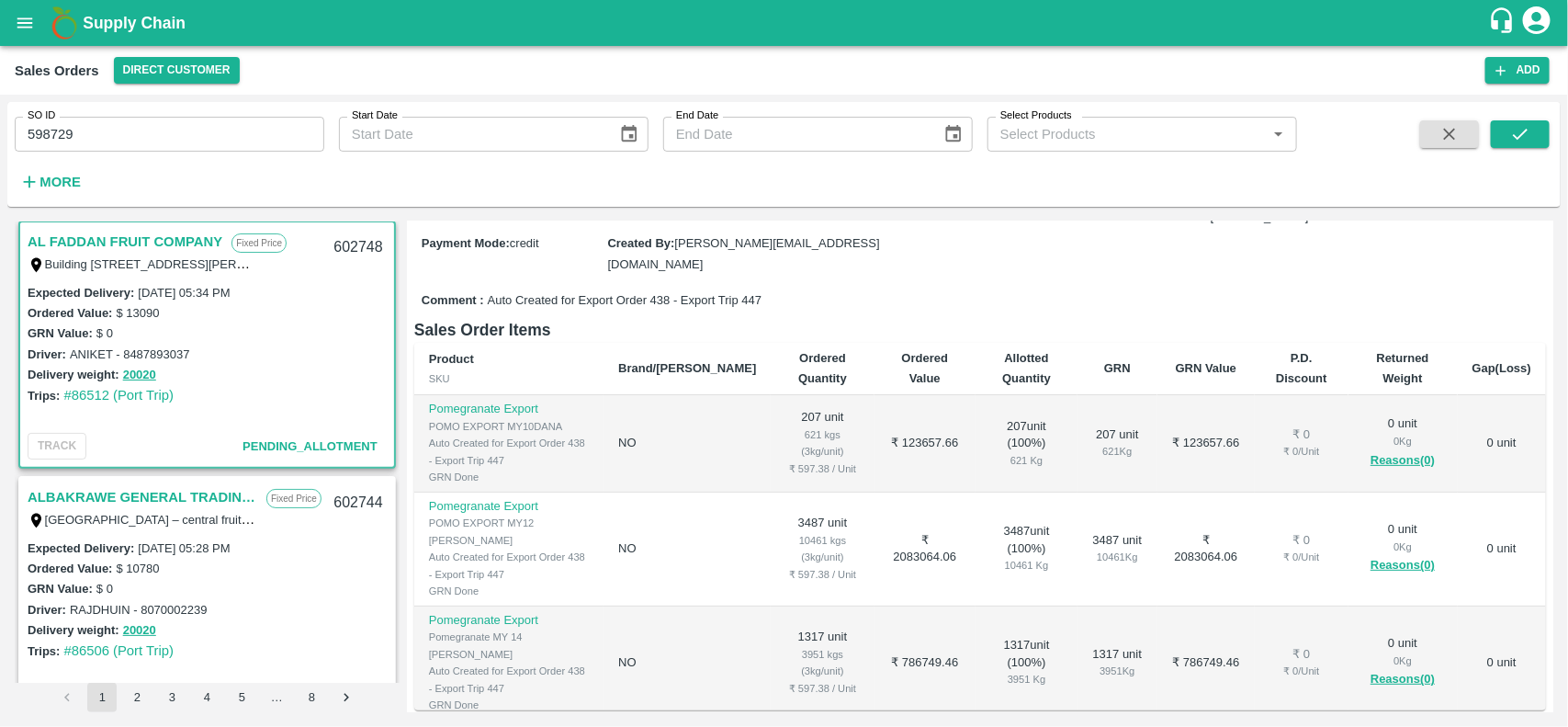
scroll to position [195, 0]
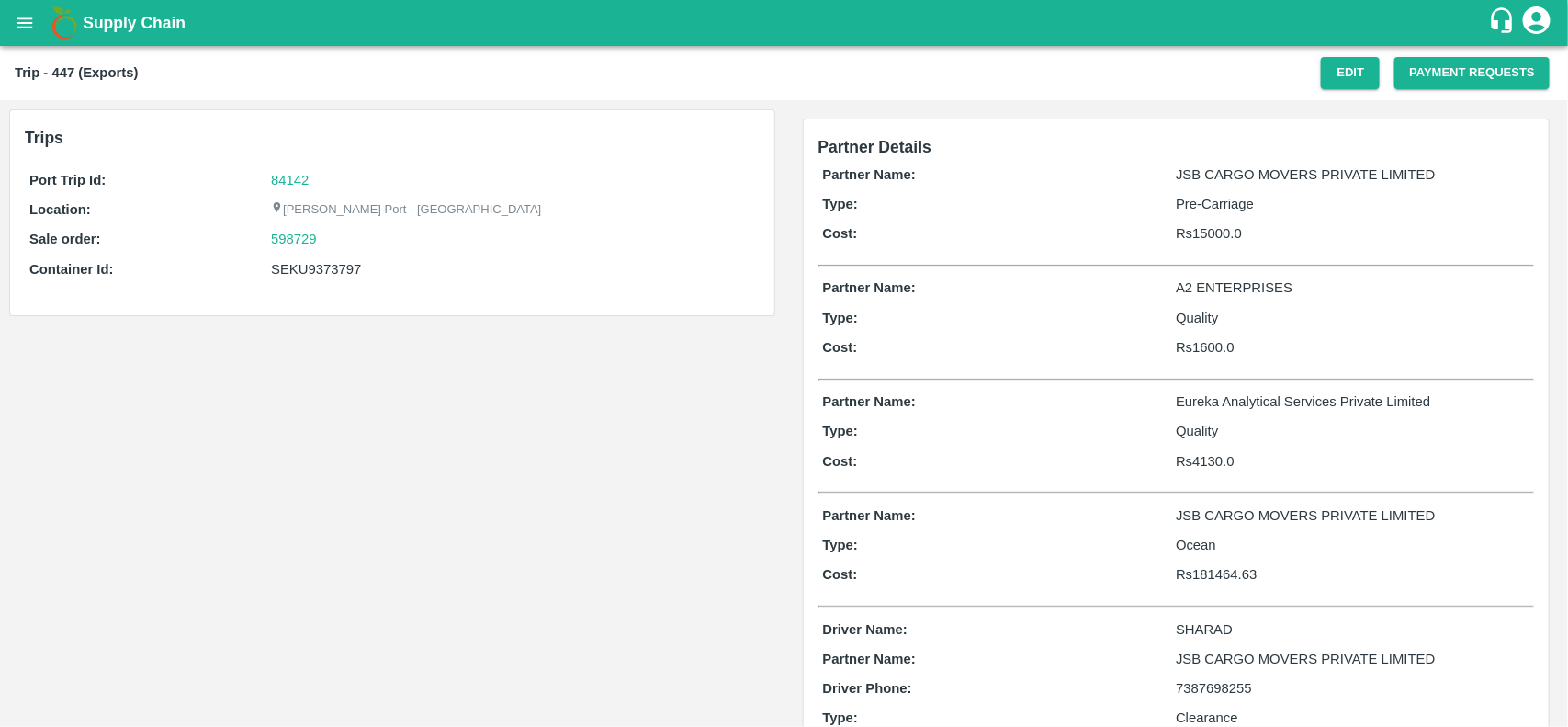
click at [336, 235] on div "598729" at bounding box center [512, 238] width 483 height 20
copy link
click at [336, 235] on div "598729" at bounding box center [512, 238] width 483 height 20
copy link "598729"
click at [336, 235] on div "598729" at bounding box center [512, 238] width 483 height 20
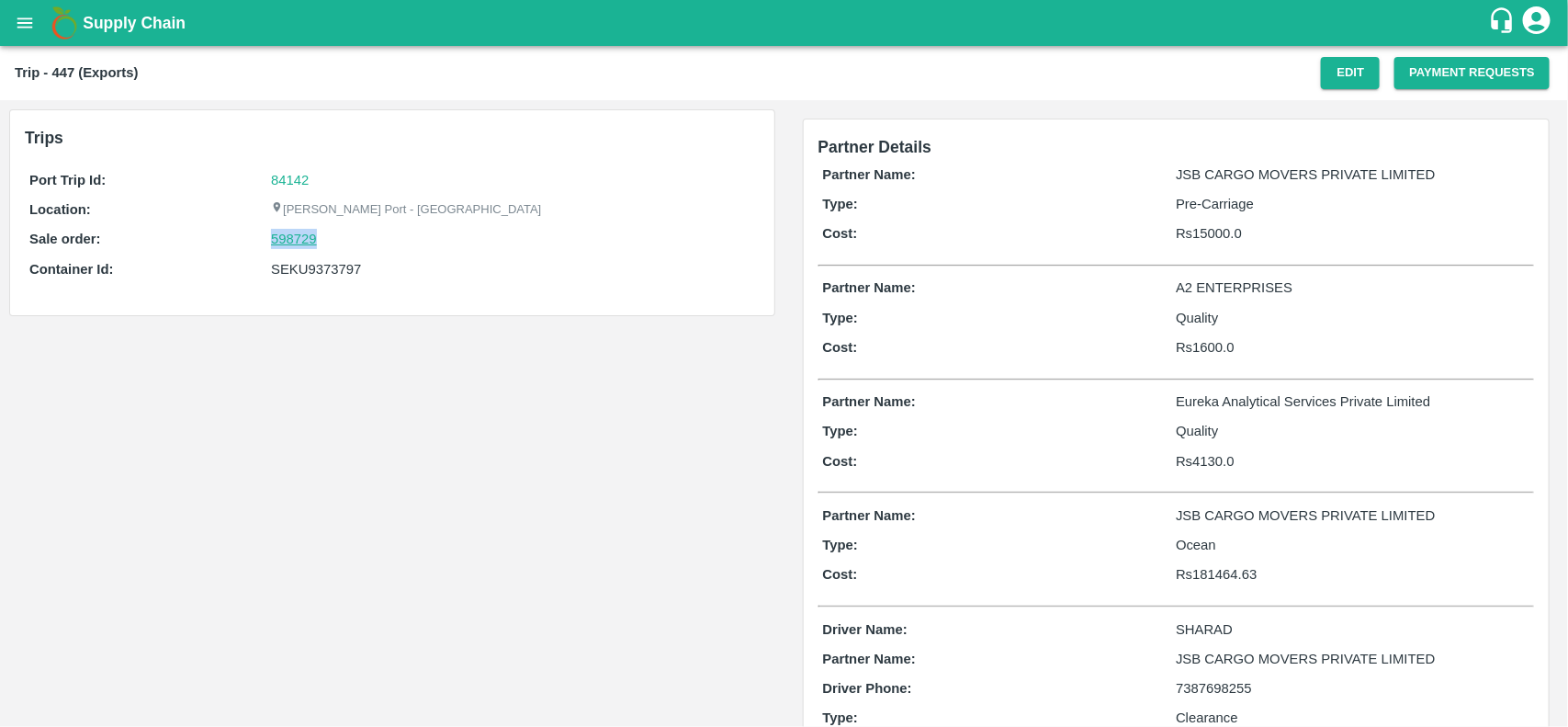
click at [300, 235] on link "598729" at bounding box center [294, 238] width 46 height 20
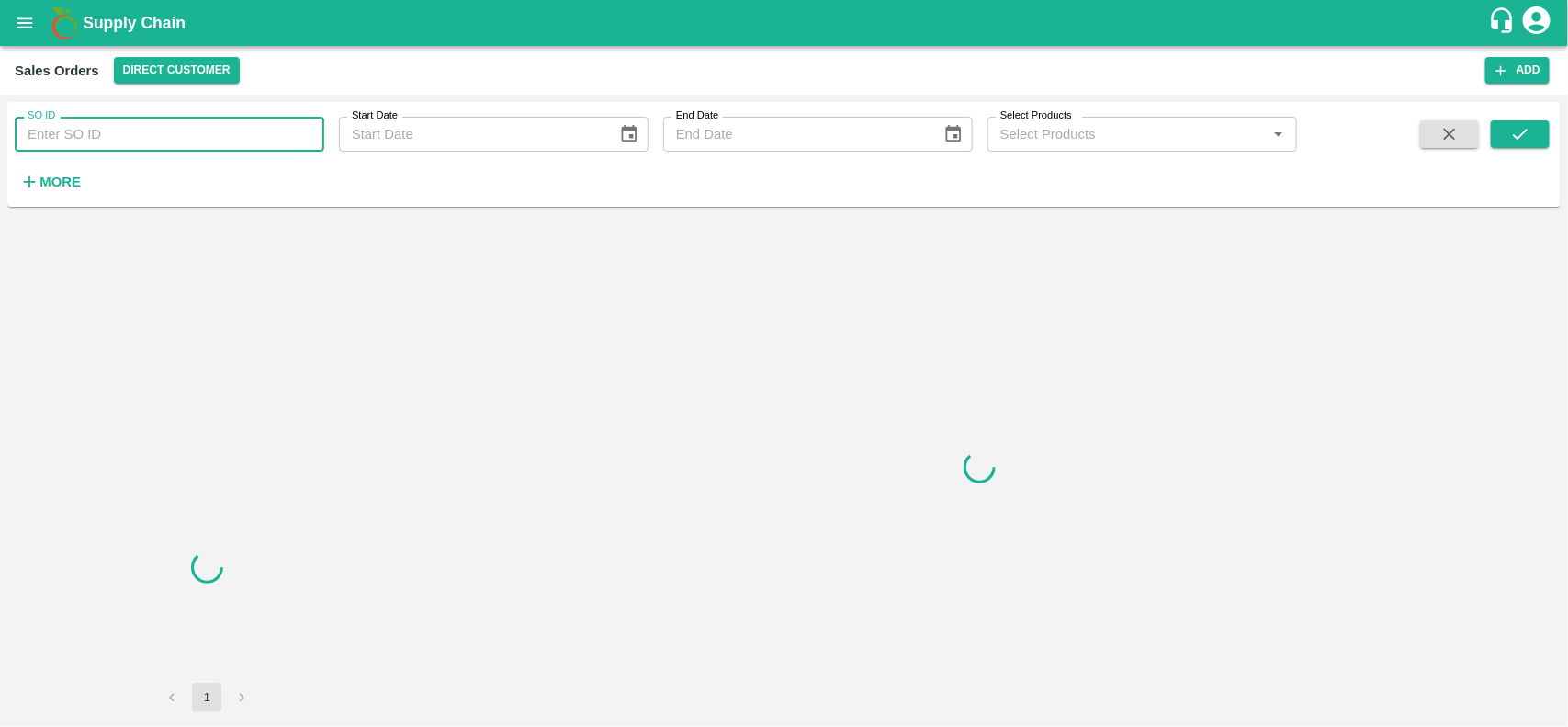
click at [97, 117] on input "SO ID" at bounding box center [169, 134] width 309 height 35
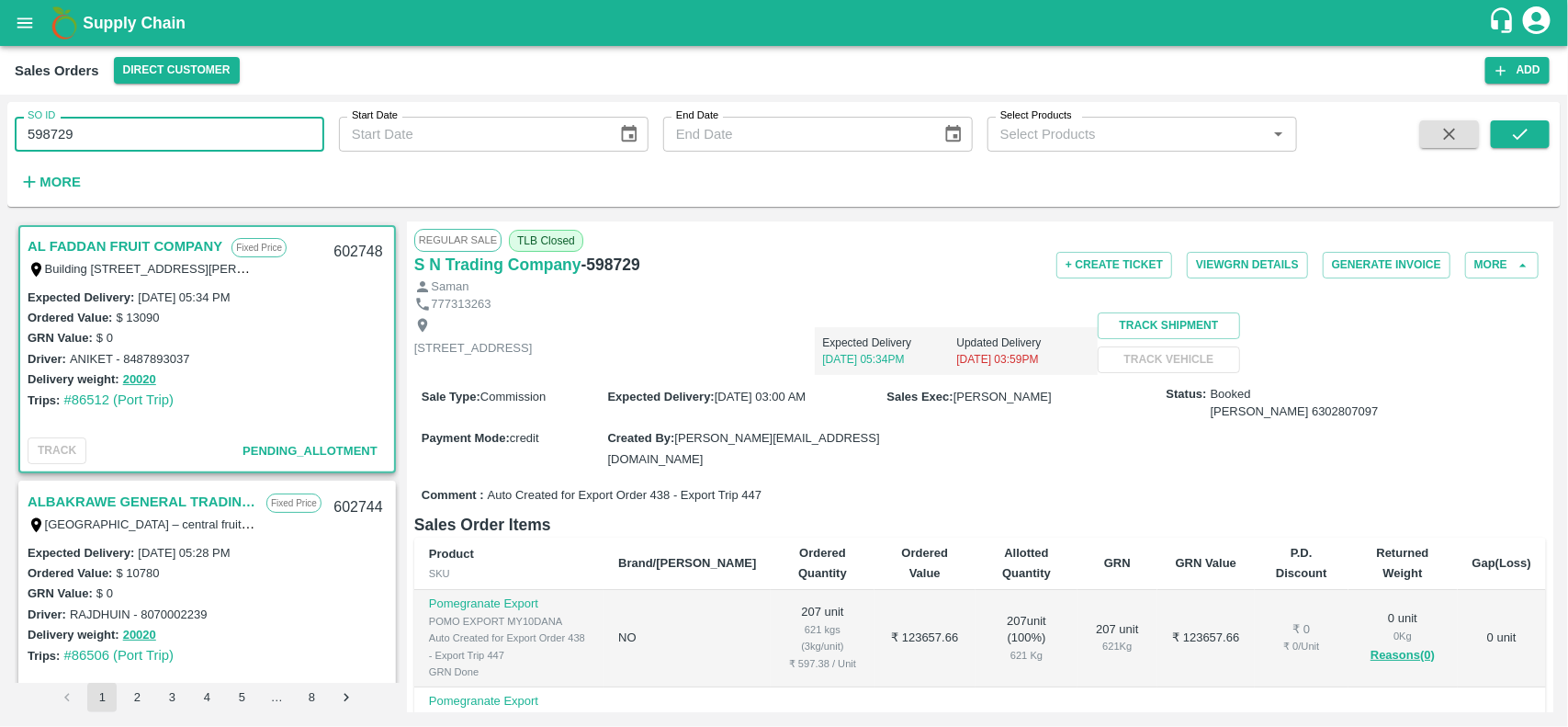
type input "598729"
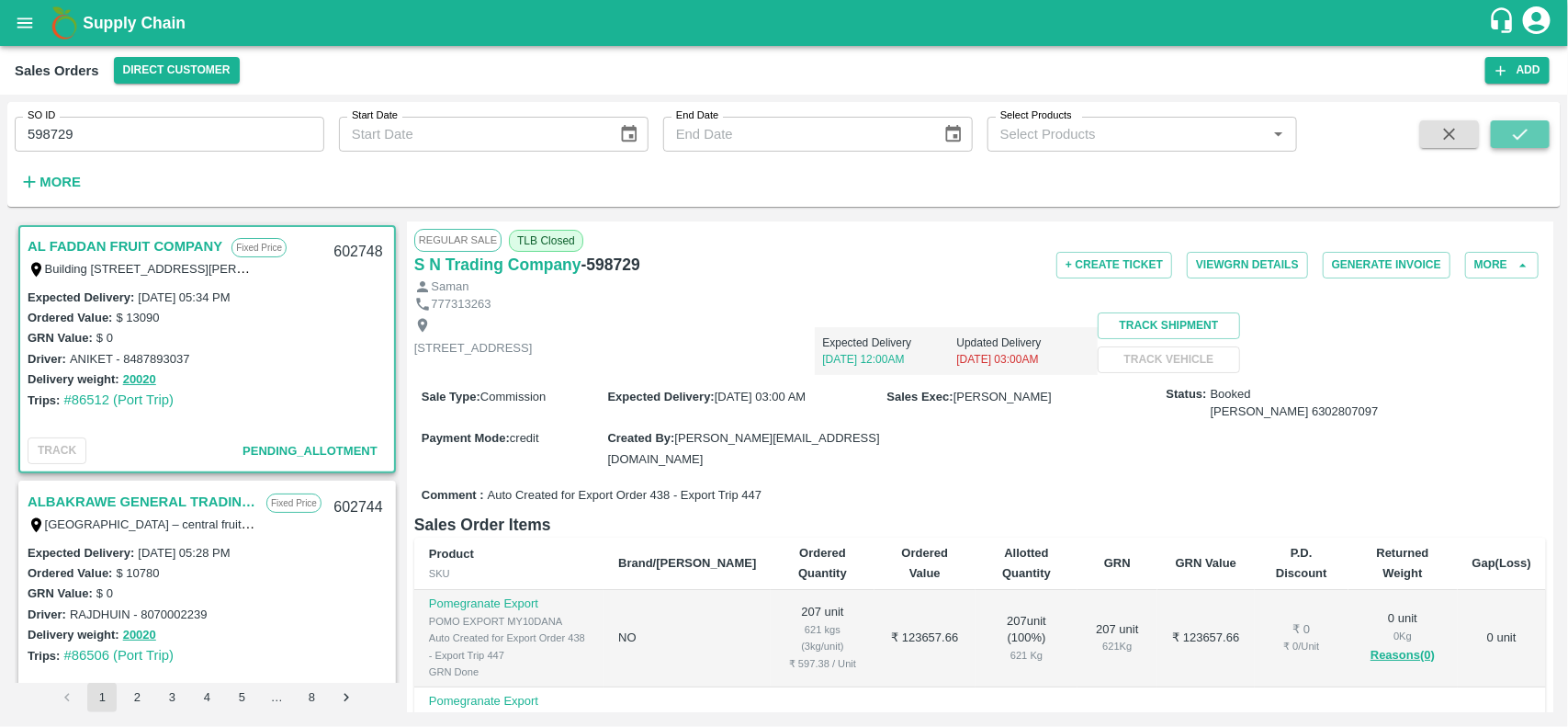
click at [1526, 136] on icon "submit" at bounding box center [1520, 134] width 20 height 20
